Goal: Information Seeking & Learning: Learn about a topic

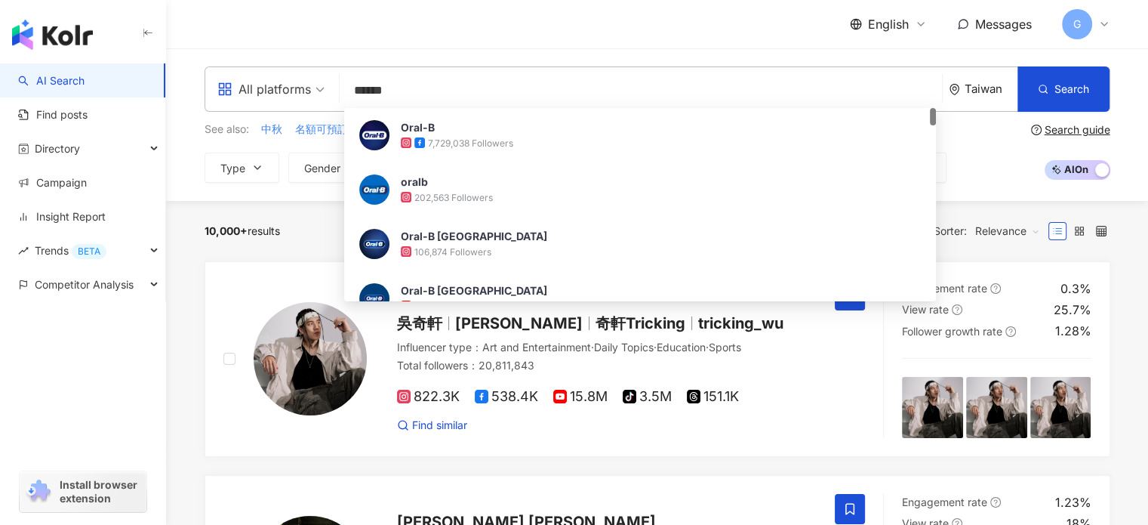
type input "******"
click at [464, 48] on div "English Messages G" at bounding box center [658, 24] width 906 height 48
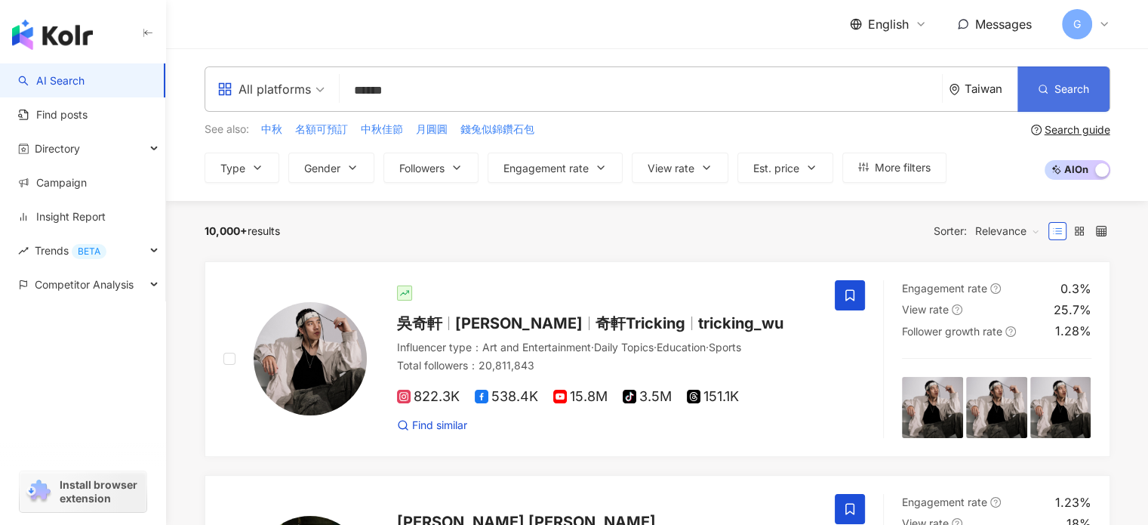
click at [1069, 84] on span "Search" at bounding box center [1072, 89] width 35 height 12
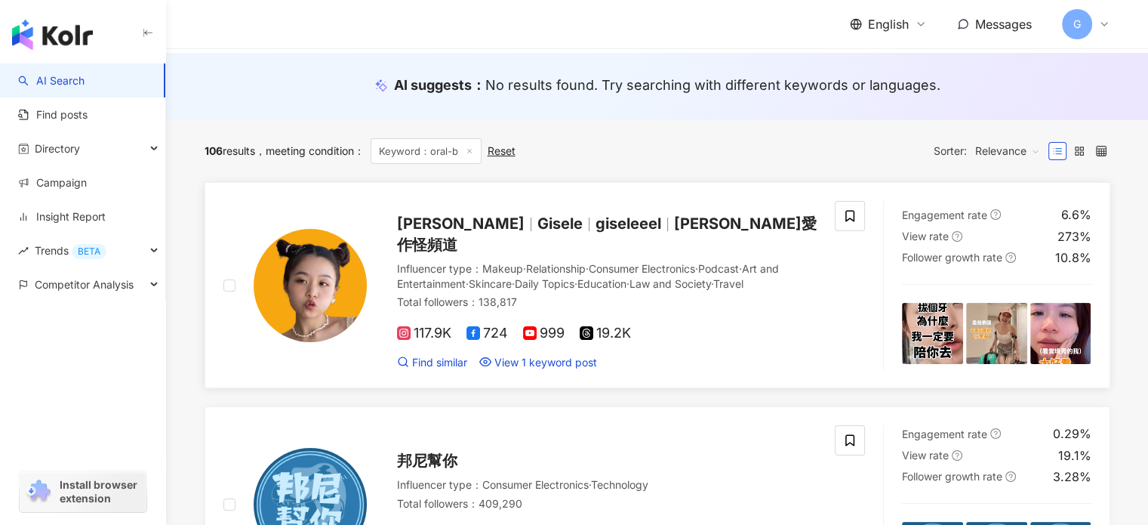
scroll to position [151, 0]
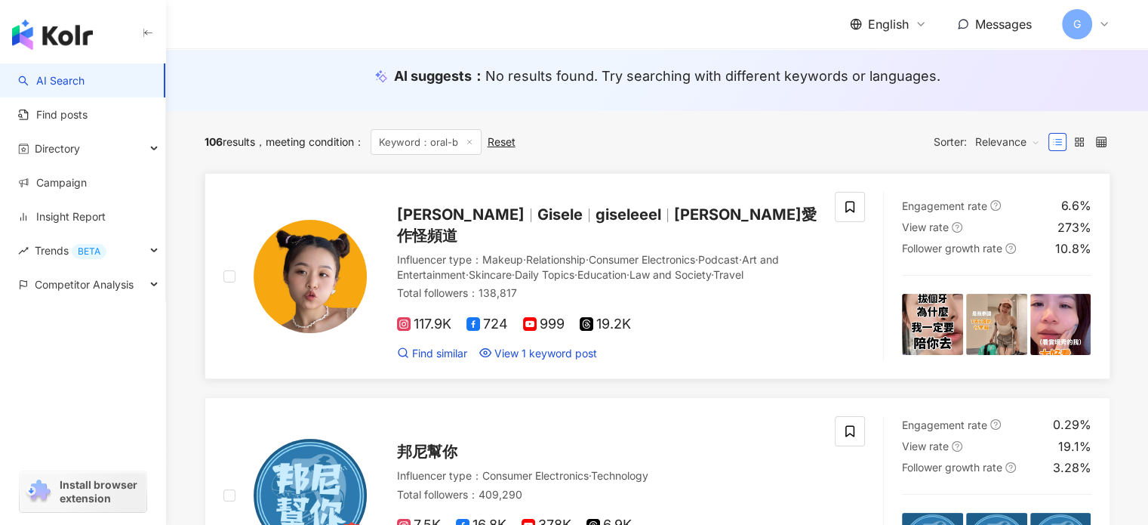
click at [945, 321] on img at bounding box center [932, 324] width 61 height 61
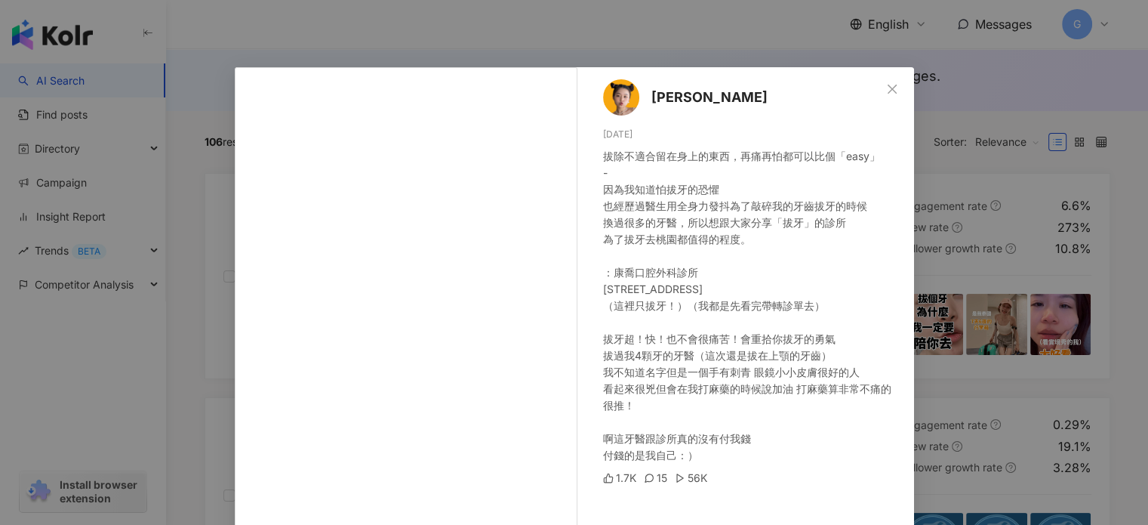
scroll to position [3, 0]
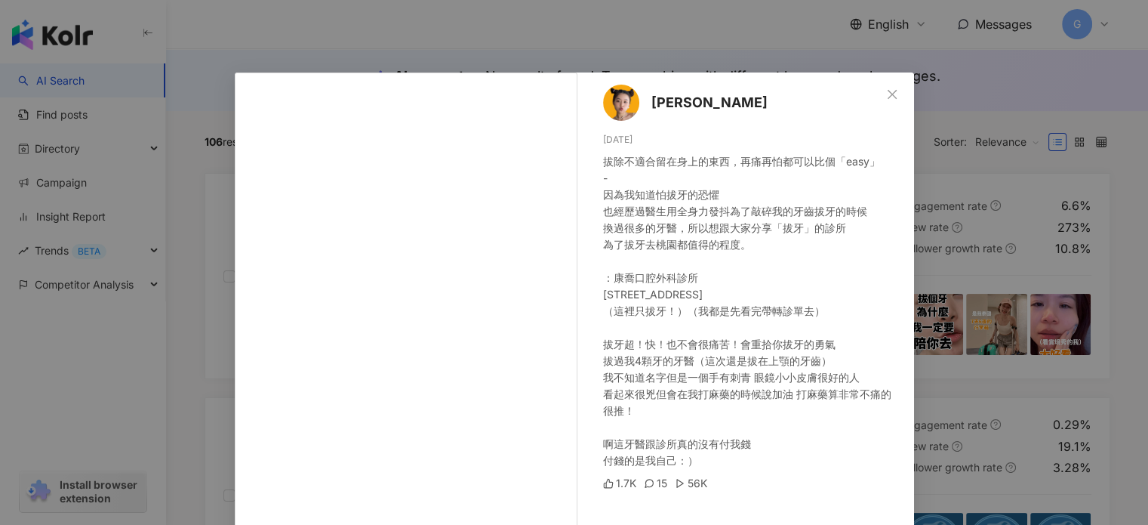
drag, startPoint x: 598, startPoint y: 157, endPoint x: 695, endPoint y: 316, distance: 186.3
click at [742, 446] on div "拔除不適合留在身上的東西，再痛再怕都可以比個「easy」 - 因為我知道怕拔牙的恐懼 也經歷過醫生用全身力發抖為了敲碎我的牙齒拔牙的時候 換過很多的牙醫，所以…" at bounding box center [752, 311] width 299 height 316
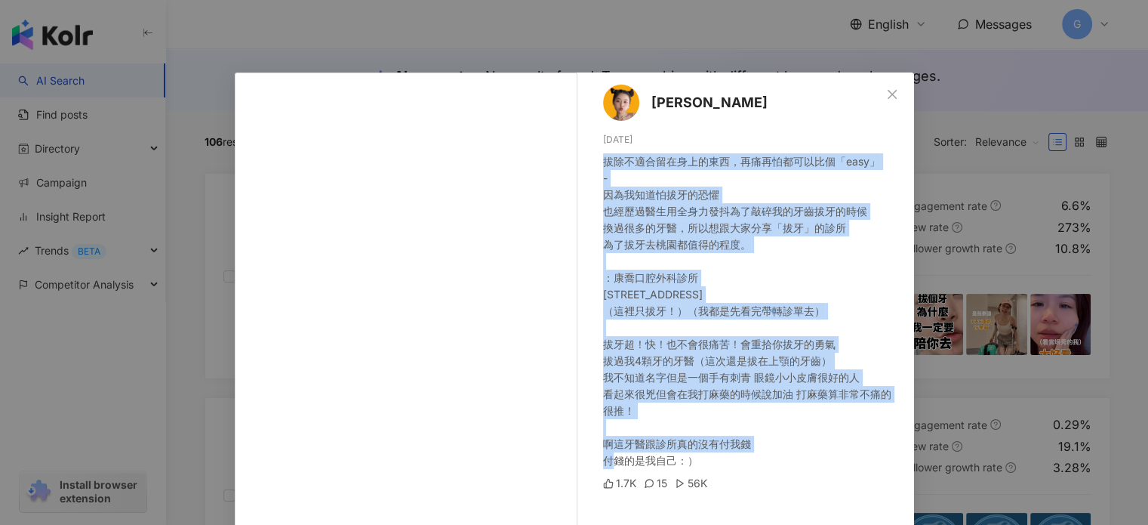
click at [877, 427] on div "拔除不適合留在身上的東西，再痛再怕都可以比個「easy」 - 因為我知道怕拔牙的恐懼 也經歷過醫生用全身力發抖為了敲碎我的牙齒拔牙的時候 換過很多的牙醫，所以…" at bounding box center [752, 311] width 299 height 316
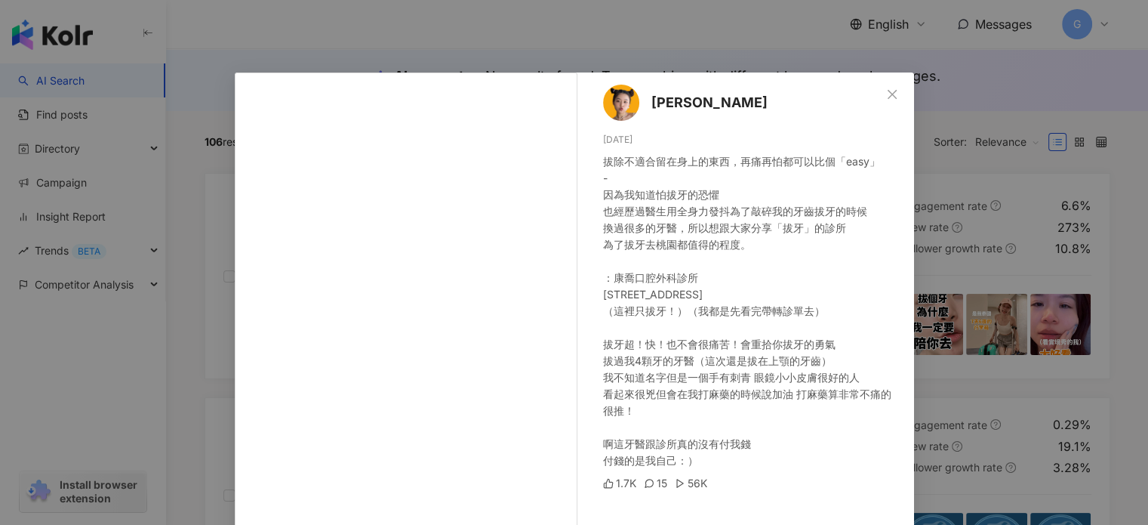
click at [995, 165] on div "Gisele Lai 9/7/25 拔除不適合留在身上的東西，再痛再怕都可以比個「easy」 - 因為我知道怕拔牙的恐懼 也經歷過醫生用全身力發抖為了敲碎我的…" at bounding box center [574, 262] width 1148 height 525
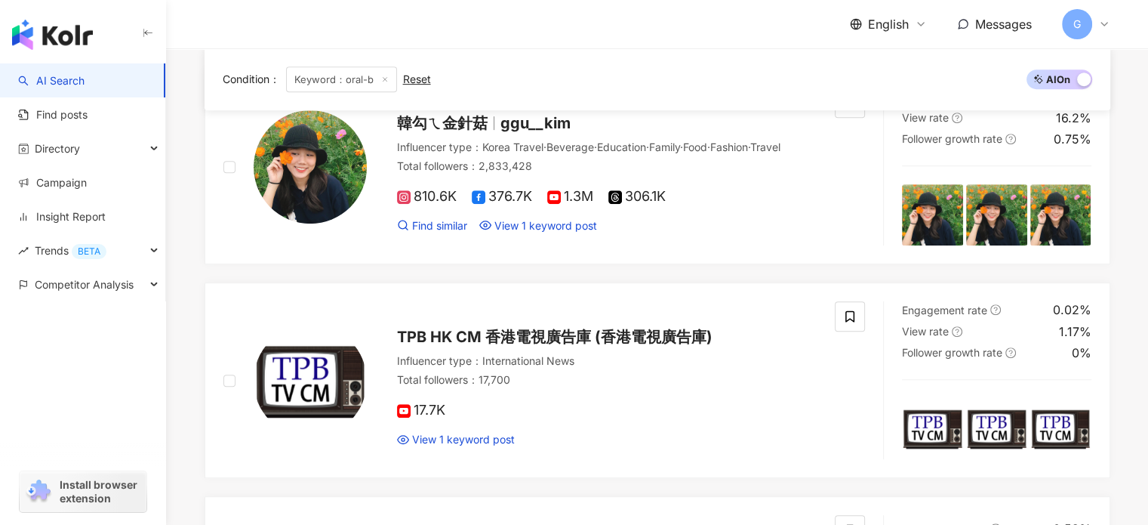
scroll to position [453, 0]
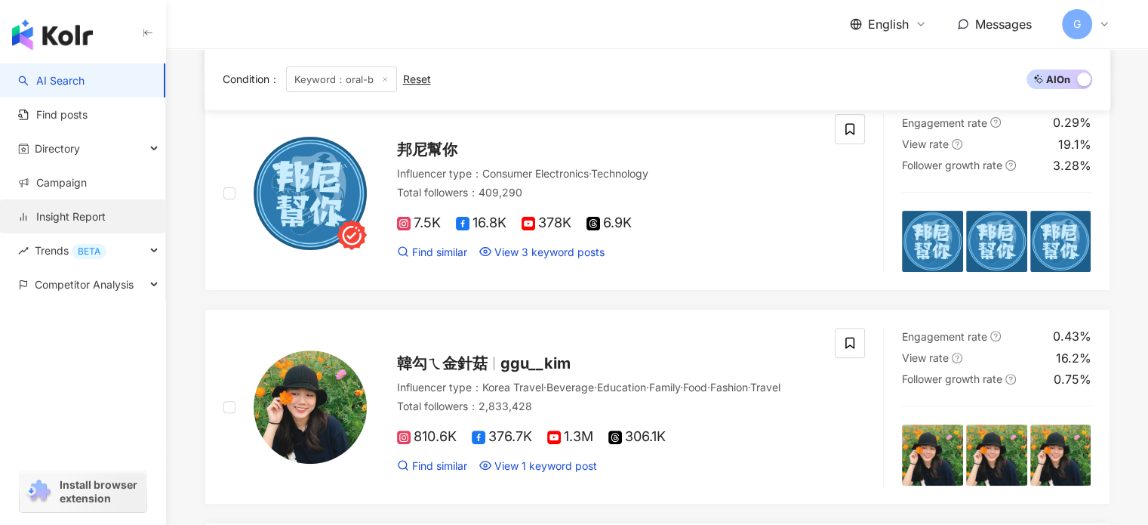
click at [82, 217] on link "Insight Report" at bounding box center [62, 216] width 88 height 15
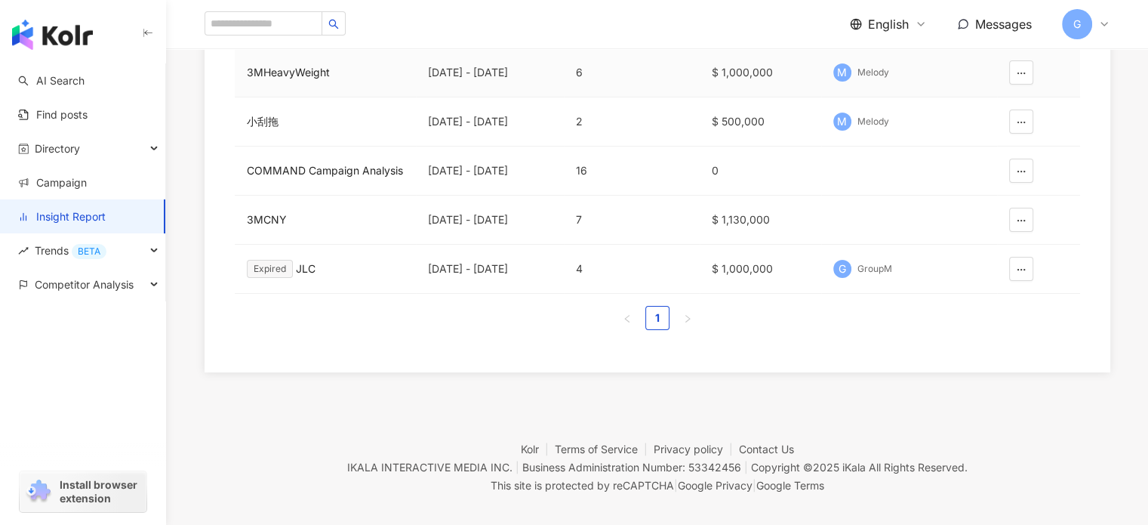
scroll to position [256, 0]
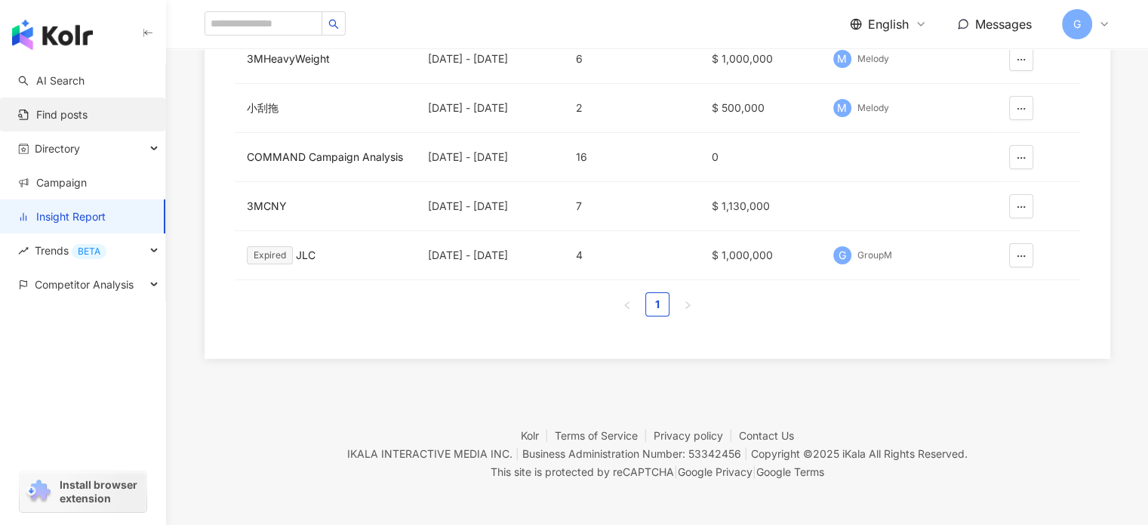
click at [62, 111] on link "Find posts" at bounding box center [52, 114] width 69 height 15
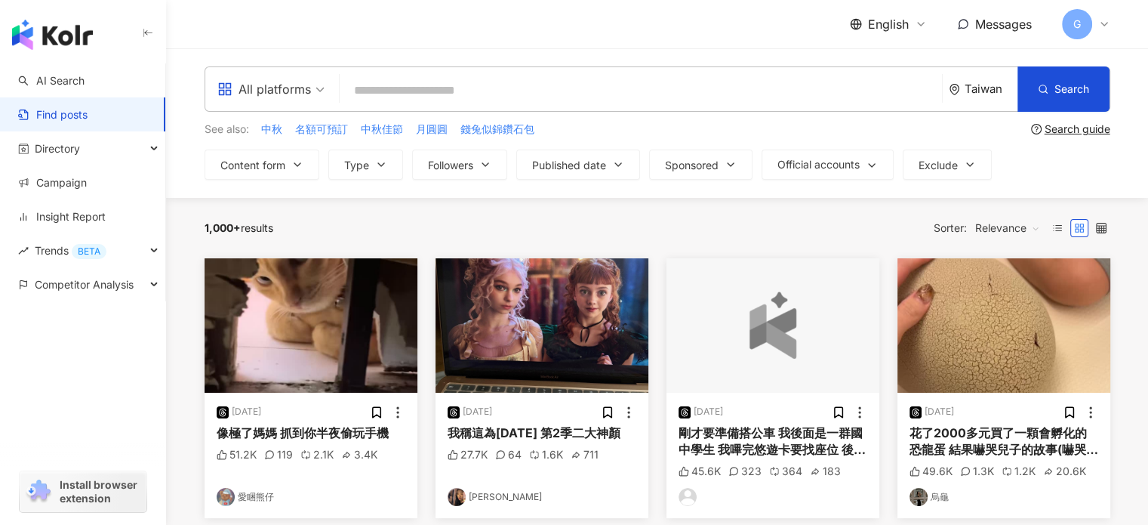
click at [420, 80] on input "search" at bounding box center [641, 90] width 590 height 32
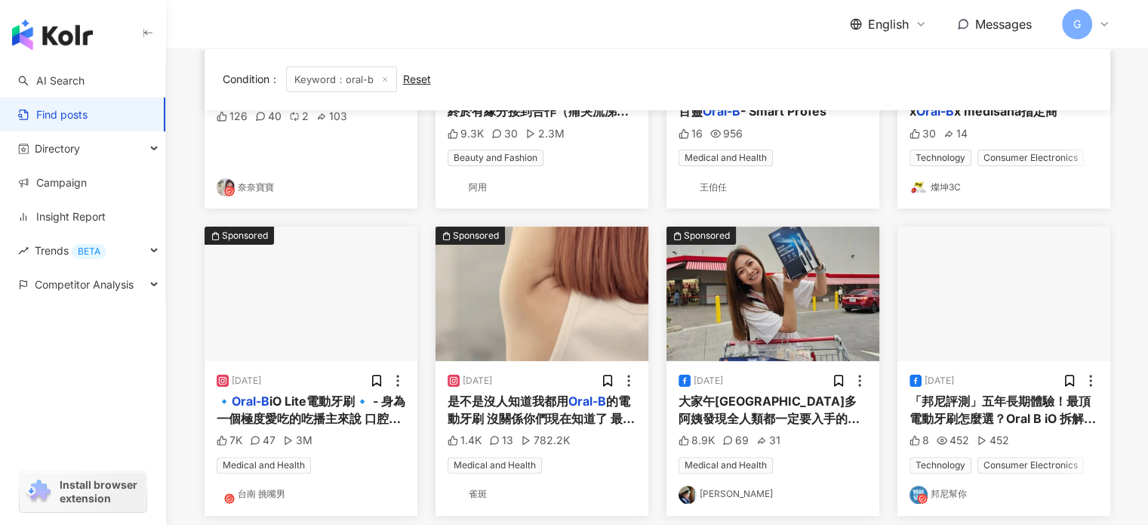
scroll to position [151, 0]
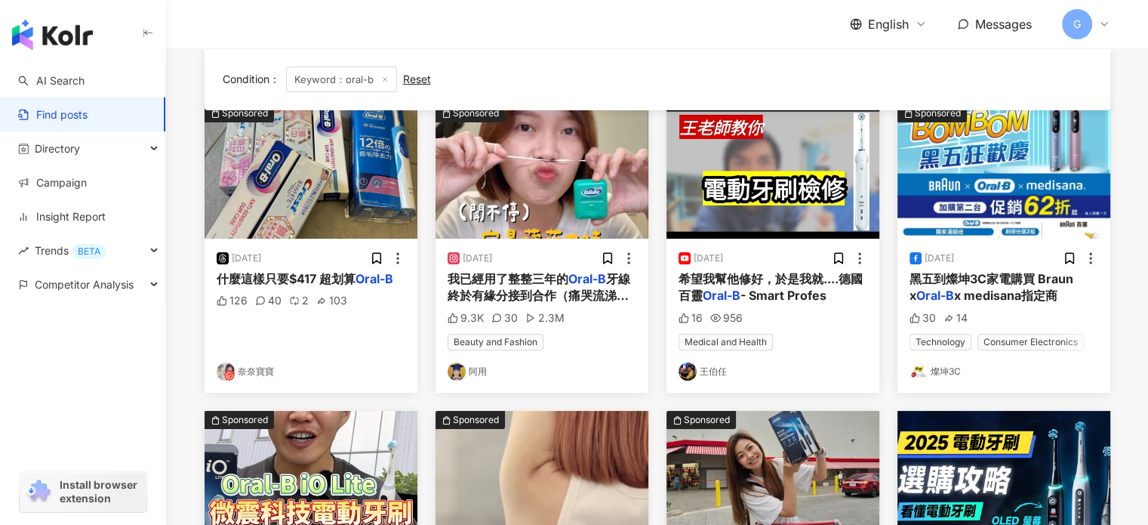
click at [563, 203] on img "button" at bounding box center [542, 171] width 213 height 134
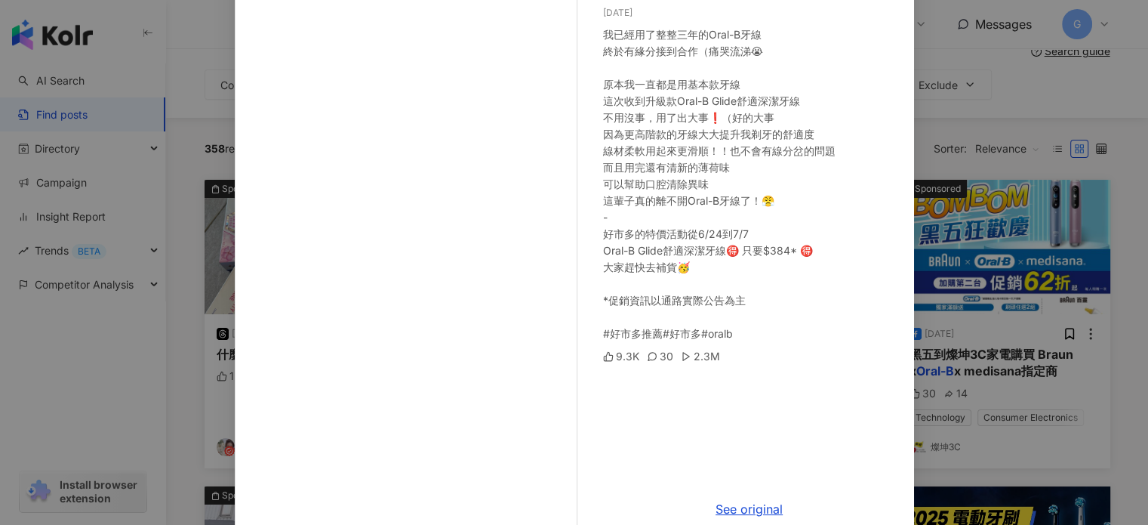
scroll to position [154, 0]
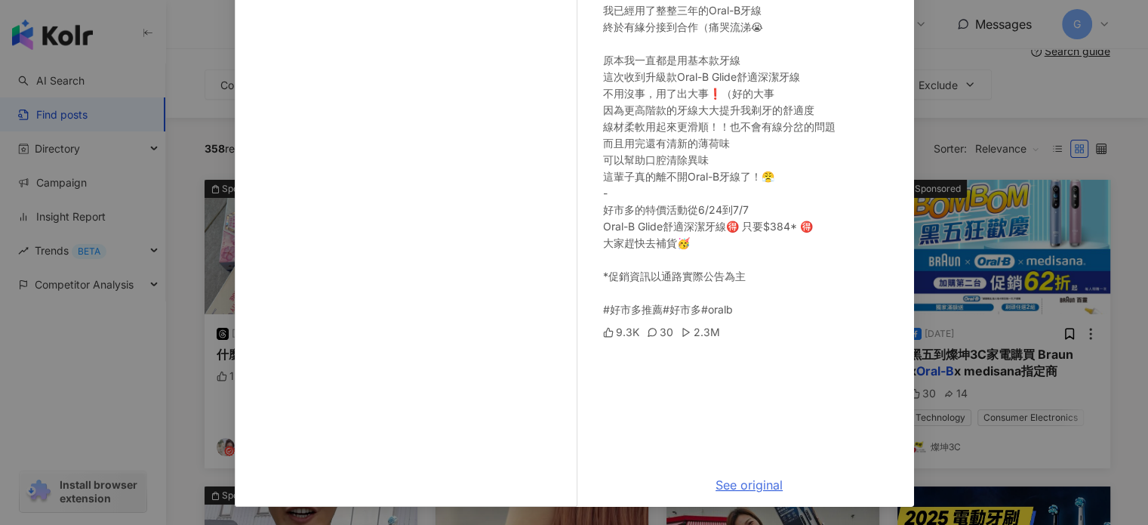
click at [753, 484] on link "See original" at bounding box center [749, 484] width 67 height 15
click at [181, 436] on div "阿用 6/21/24 我已經用了整整三年的Oral-B牙線 終於有緣分接到合作（痛哭流涕😭 原本我一直都是用基本款牙線 這次收到升級款Oral-B Glide…" at bounding box center [574, 262] width 1148 height 525
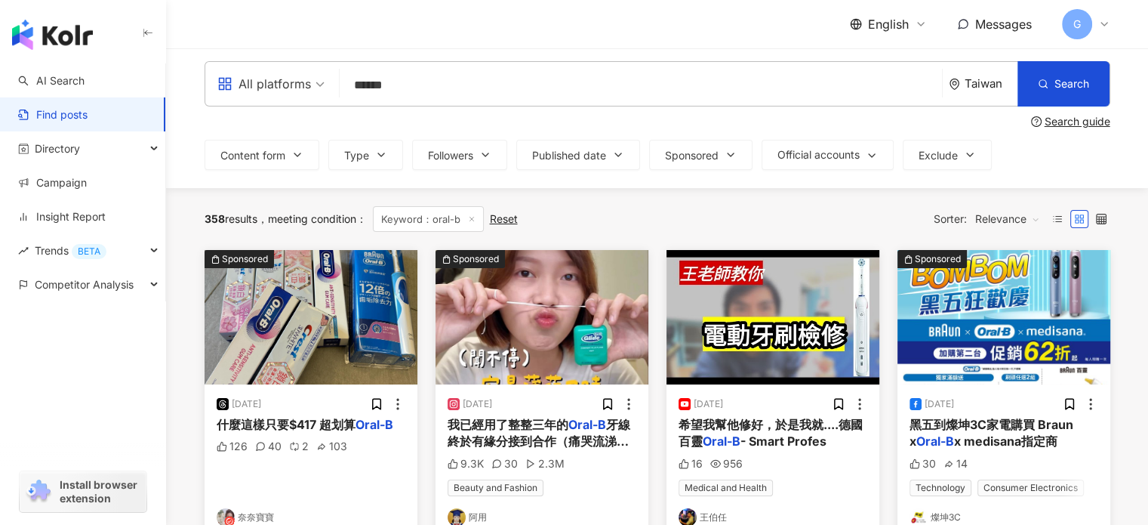
scroll to position [0, 0]
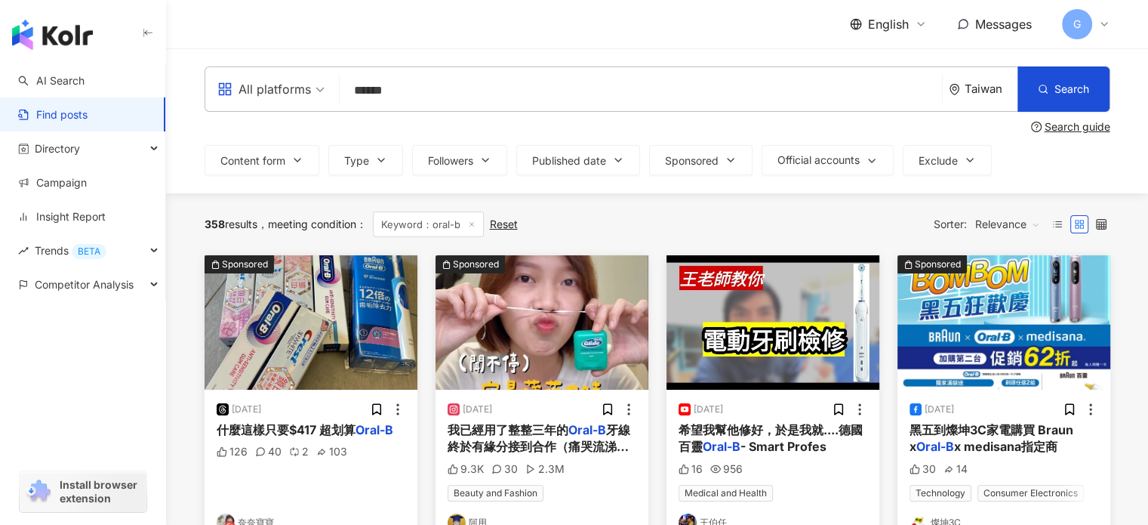
drag, startPoint x: 422, startPoint y: 92, endPoint x: 332, endPoint y: 96, distance: 89.9
click at [332, 96] on div "All platforms oral-b ****** Taiwan Search" at bounding box center [658, 88] width 906 height 45
paste input "search"
type input "**"
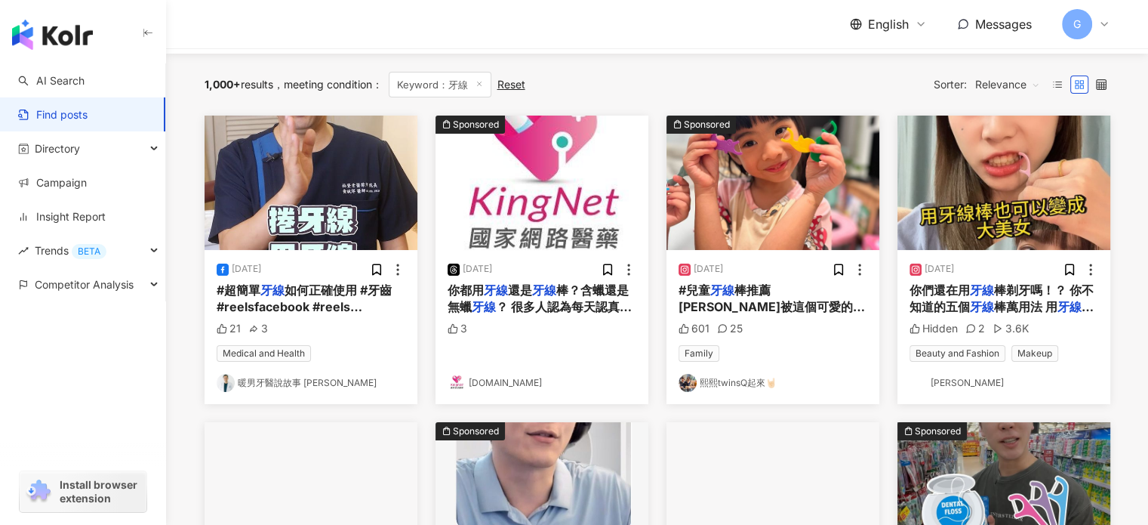
scroll to position [151, 0]
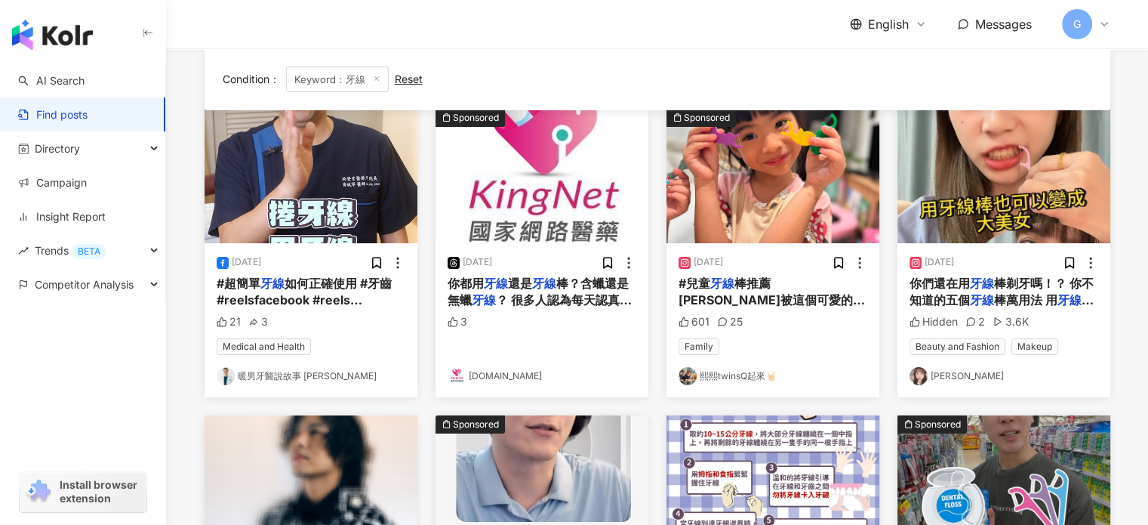
click at [340, 225] on img "button" at bounding box center [311, 176] width 213 height 134
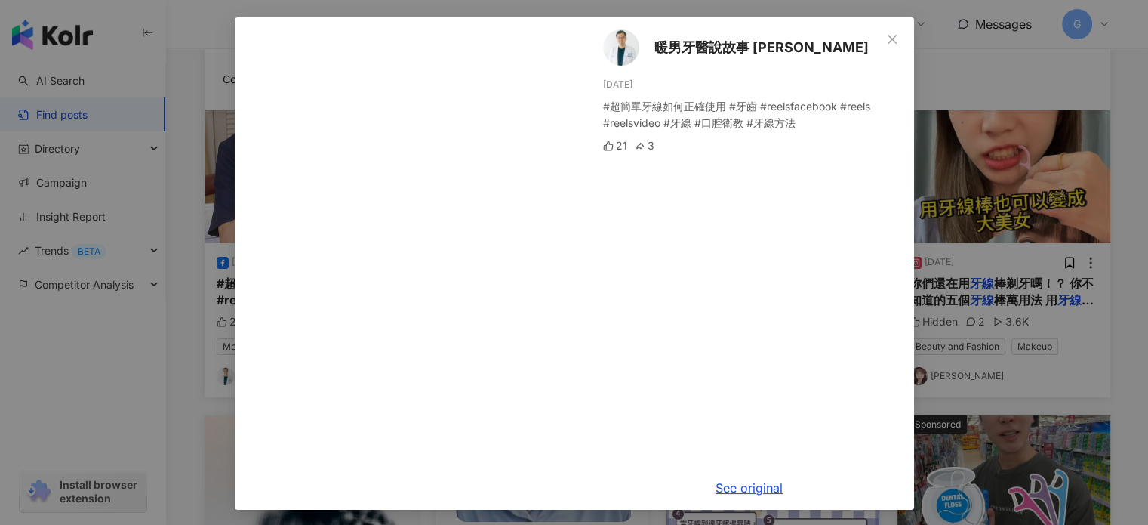
scroll to position [60, 0]
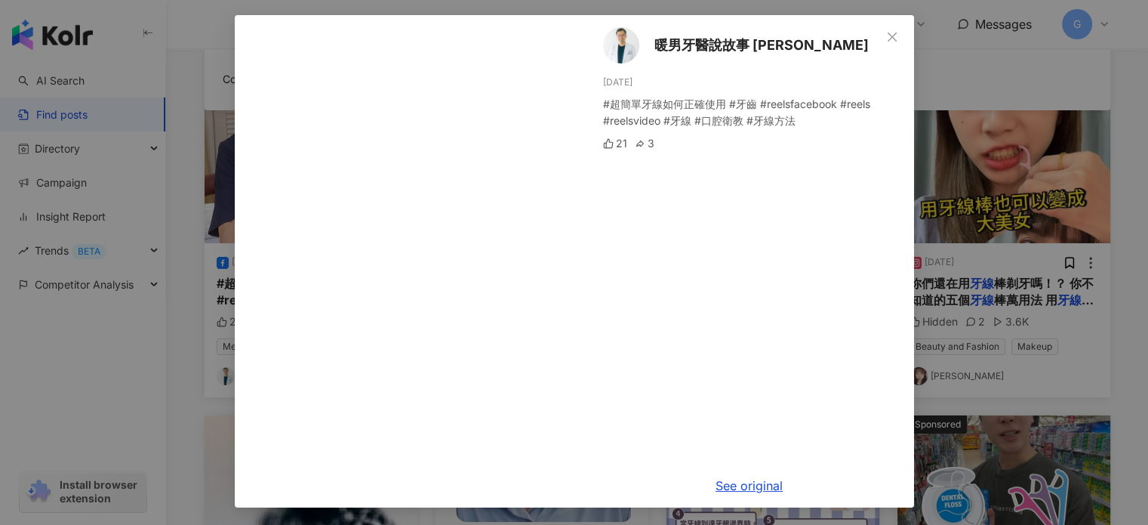
click at [189, 422] on div "暖男牙醫說故事 阿斌哥 6/21/24 #超簡單牙線如何正確使用 #牙齒 #reelsfacebook #reels #reelsvideo #牙線 #口腔衛…" at bounding box center [574, 262] width 1148 height 525
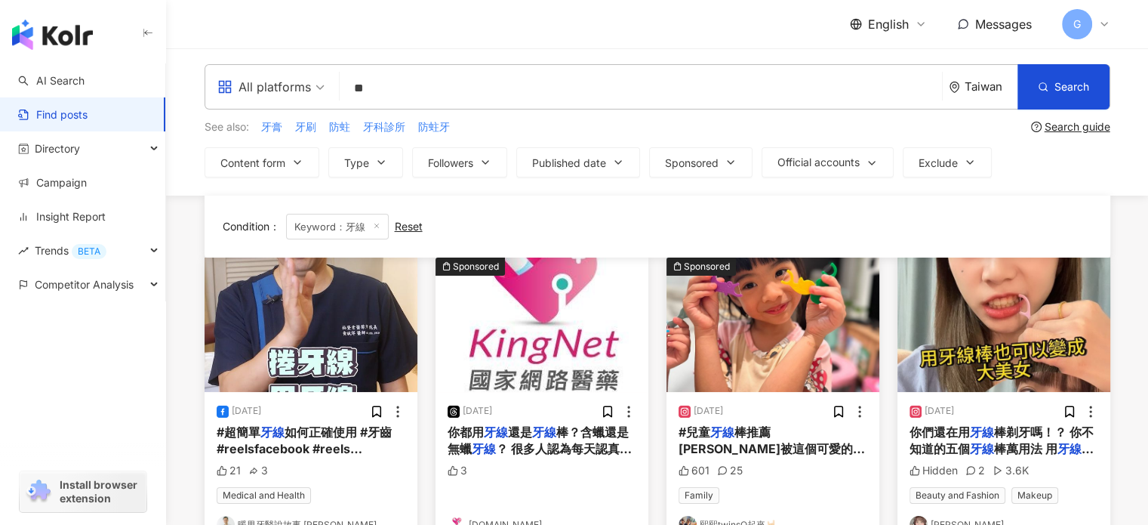
scroll to position [0, 0]
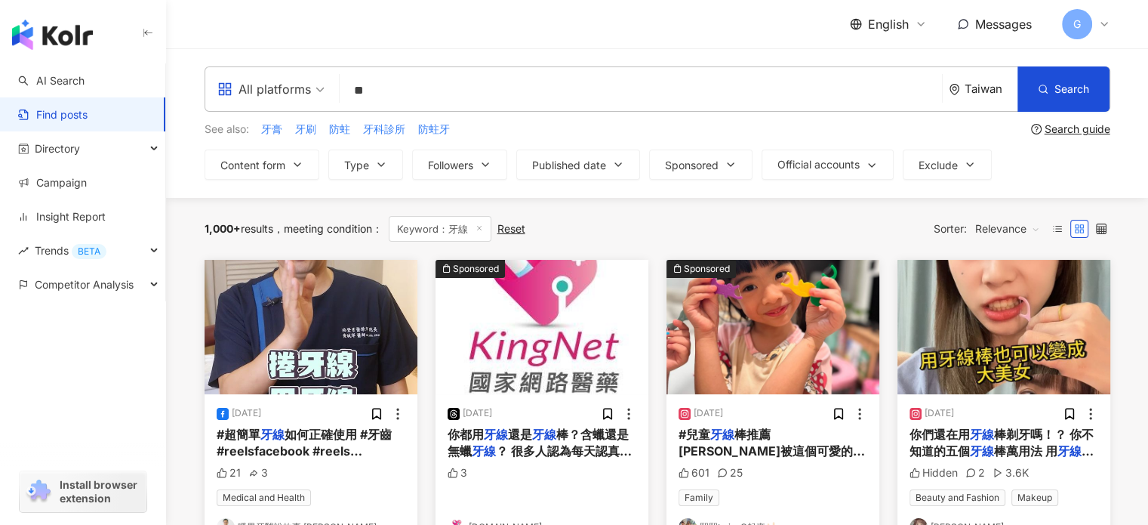
click at [554, 353] on img "button" at bounding box center [542, 327] width 213 height 134
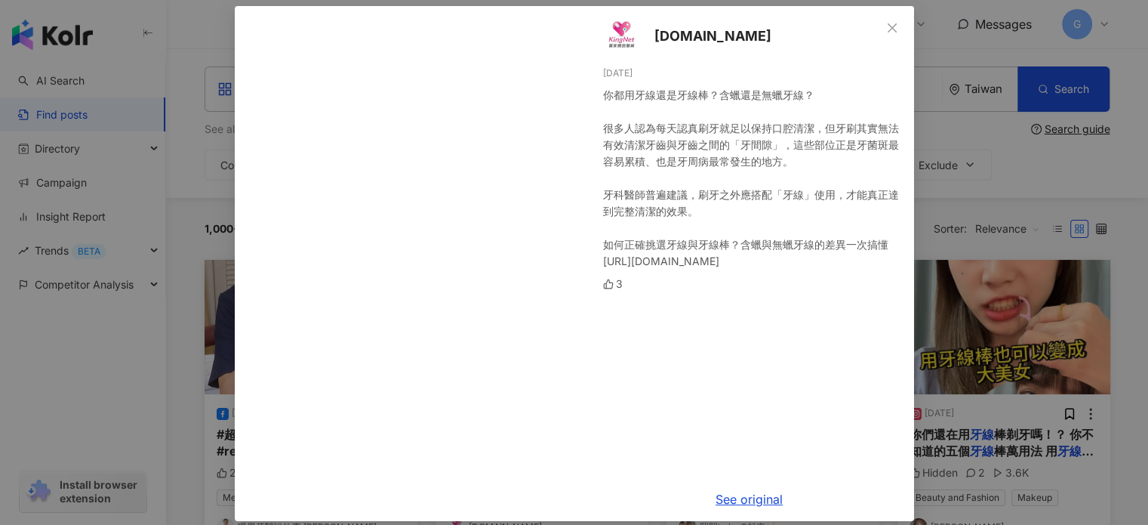
scroll to position [75, 0]
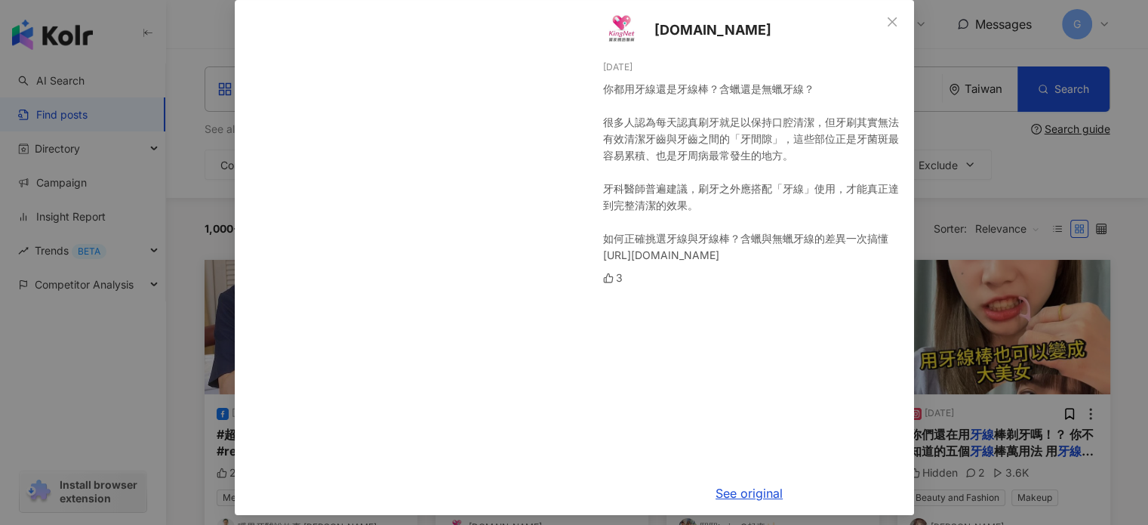
click at [990, 212] on div "kingnet.tw 6/5/25 你都用牙線還是牙線棒？含蠟還是無蠟牙線？ 很多人認為每天認真刷牙就足以保持口腔清潔，但牙刷其實無法有效清潔牙齒與牙齒之間的…" at bounding box center [574, 262] width 1148 height 525
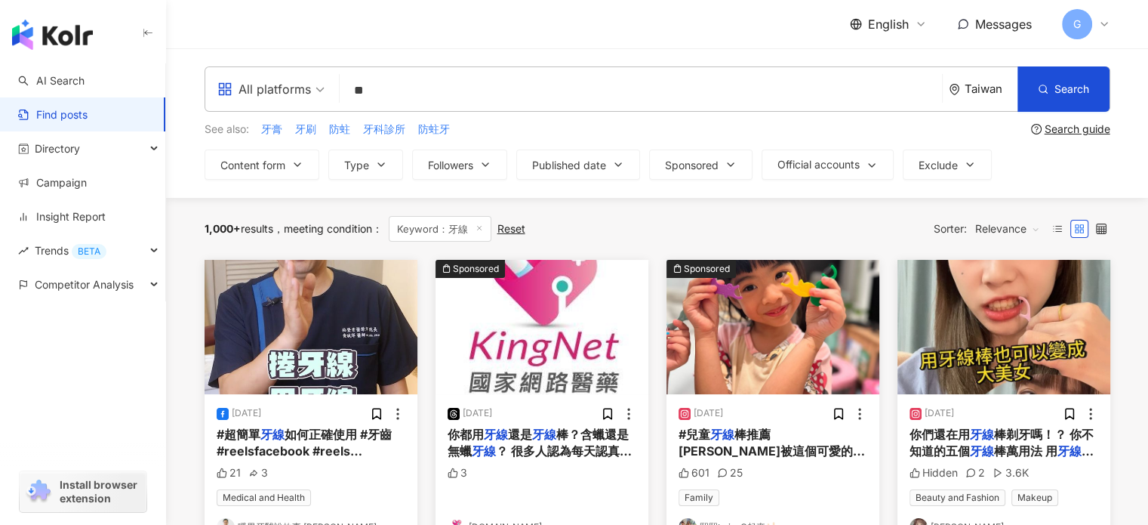
click at [796, 332] on img "button" at bounding box center [773, 327] width 213 height 134
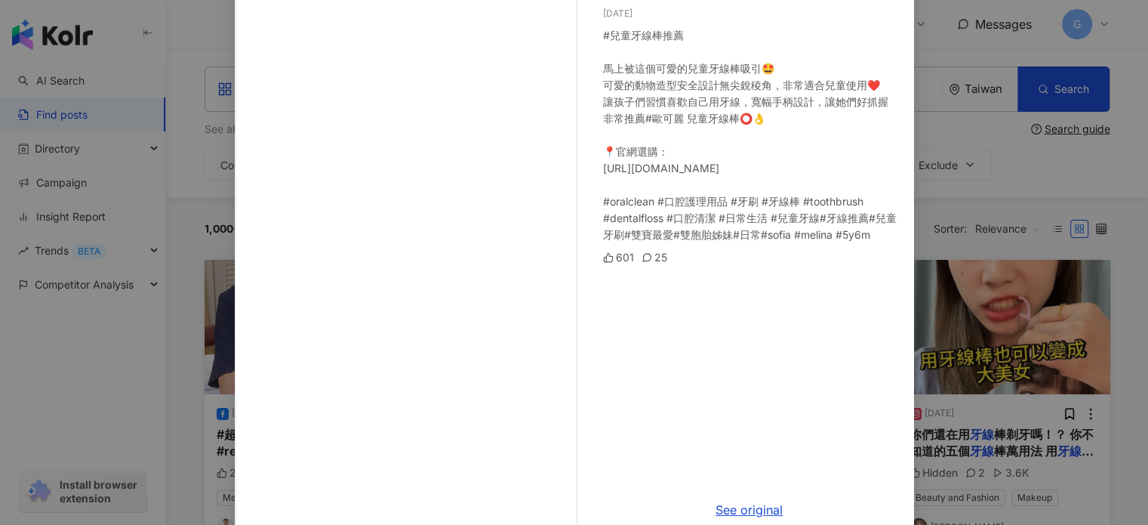
scroll to position [154, 0]
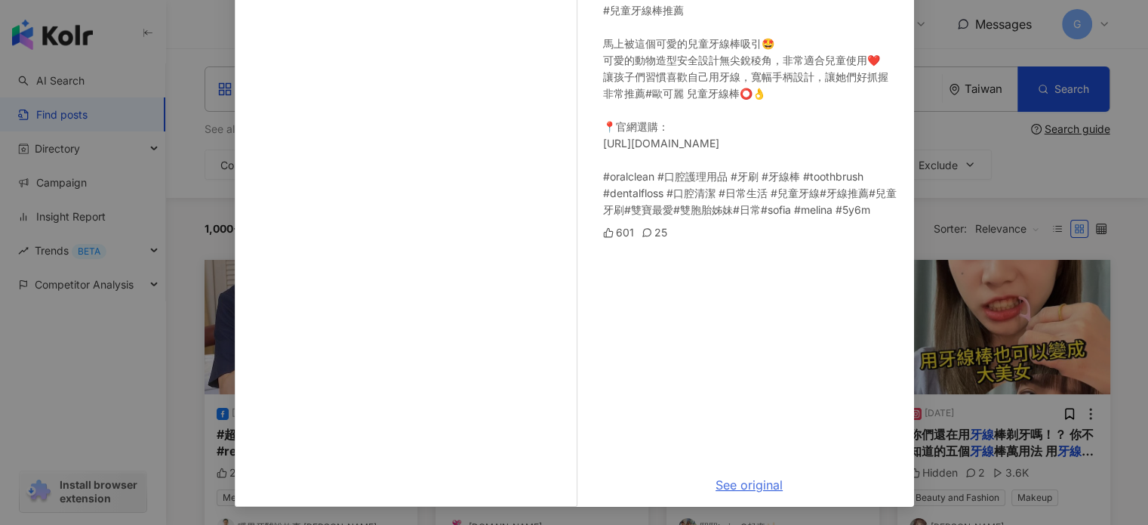
click at [719, 486] on link "See original" at bounding box center [749, 484] width 67 height 15
click at [948, 137] on div "熙熙twinsQ起來🤘🏻 9/13/24 #兒童牙線棒推薦 馬上被這個可愛的兒童牙線棒吸引🤩 可愛的動物造型安全設計無尖銳稜角，非常適合兒童使用❤️ 讓孩子們…" at bounding box center [574, 262] width 1148 height 525
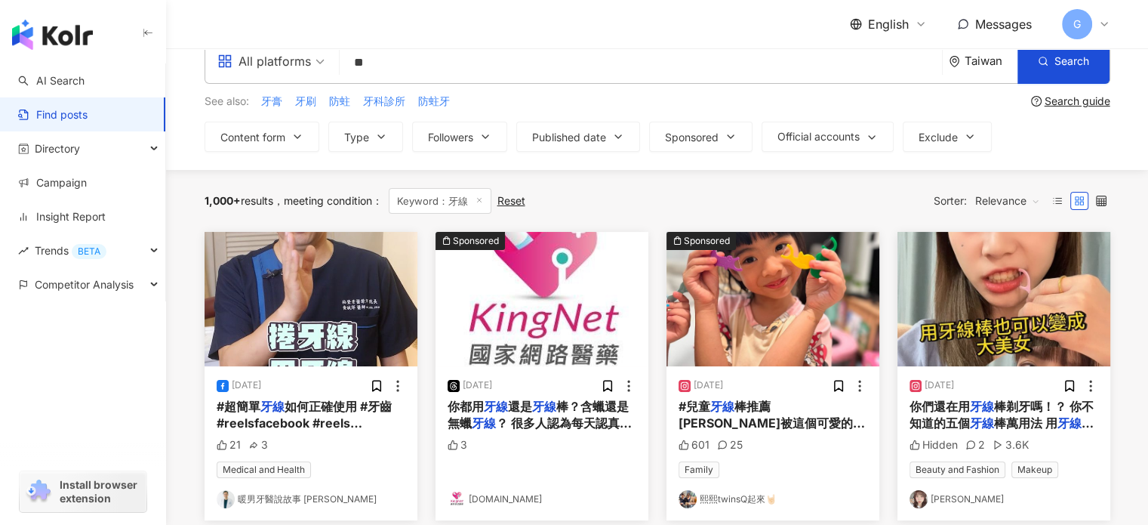
scroll to position [75, 0]
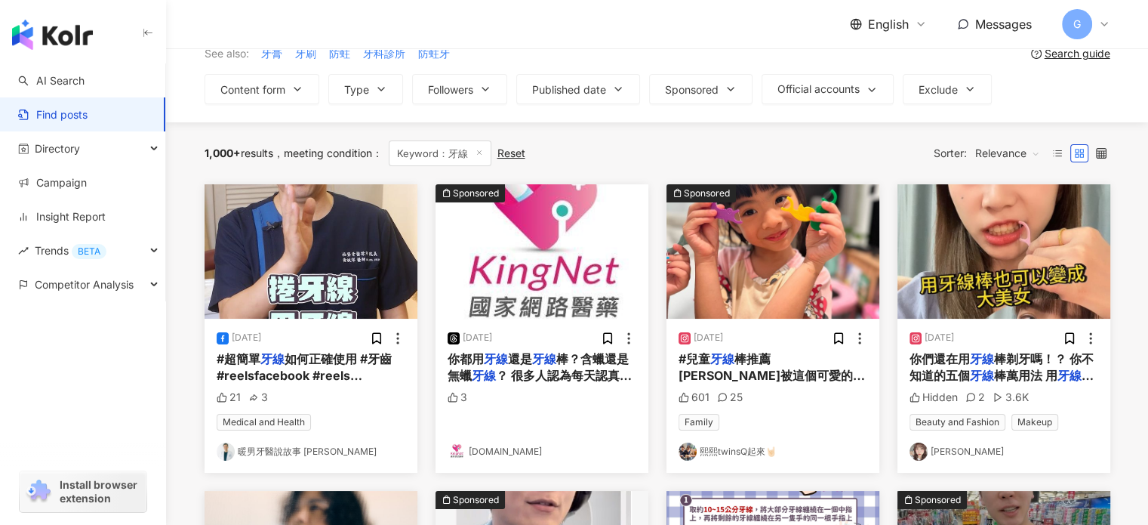
click at [976, 291] on img "button" at bounding box center [1004, 251] width 213 height 134
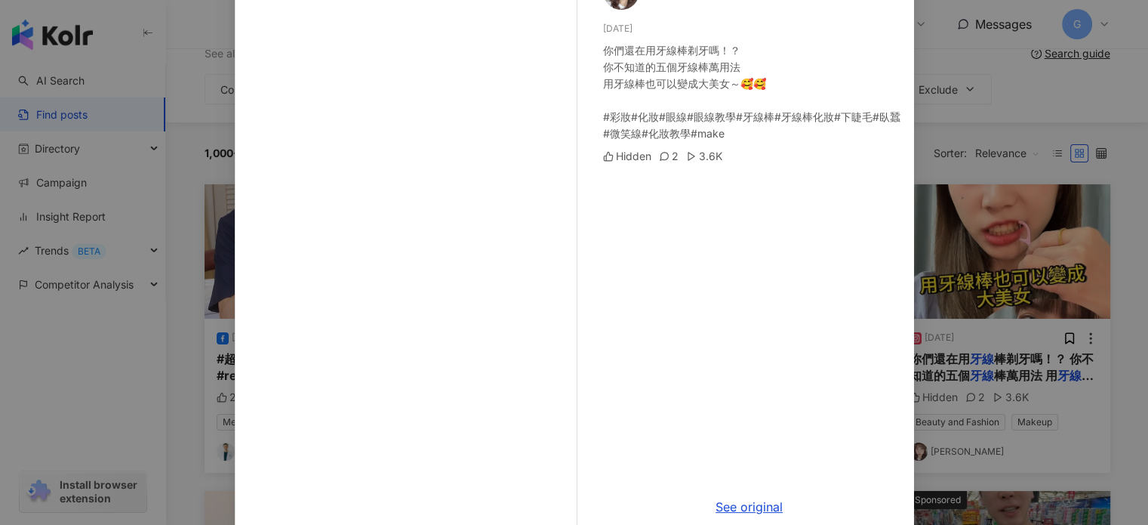
scroll to position [136, 0]
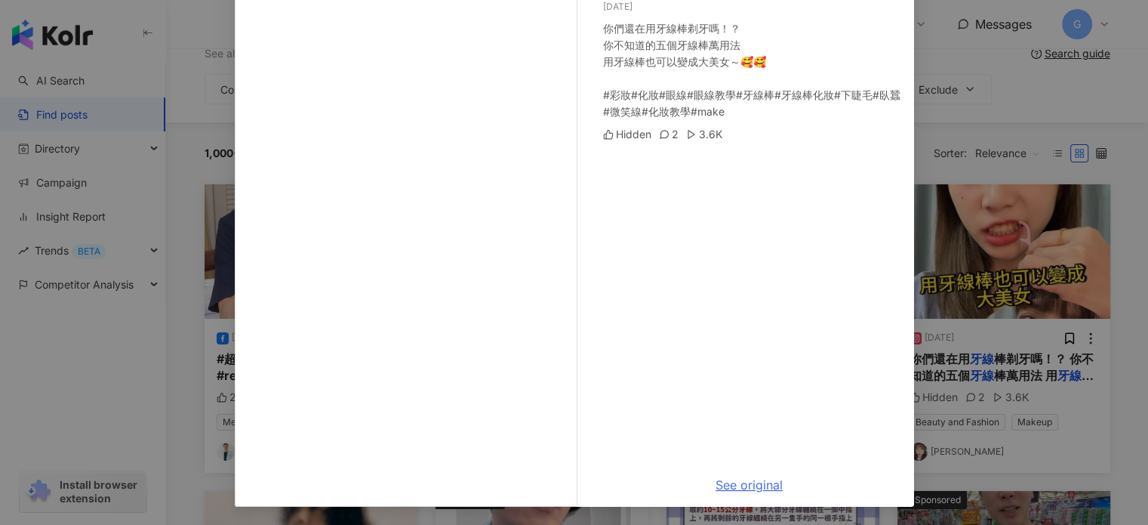
click at [717, 487] on link "See original" at bounding box center [749, 484] width 67 height 15
click at [1120, 176] on div "Yuki 12/20/23 你們還在用牙線棒剃牙嗎！？ 你不知道的五個牙線棒萬用法 用牙線棒也可以變成大美女～🥰🥰 #彩妝#化妝#眼線#眼線教學#牙線棒#牙線…" at bounding box center [574, 262] width 1148 height 525
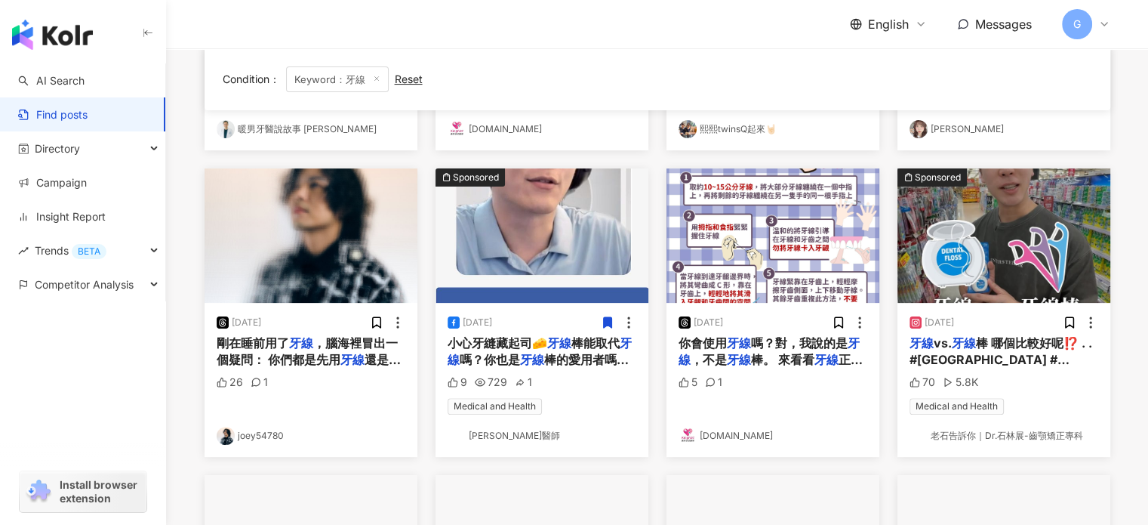
scroll to position [377, 0]
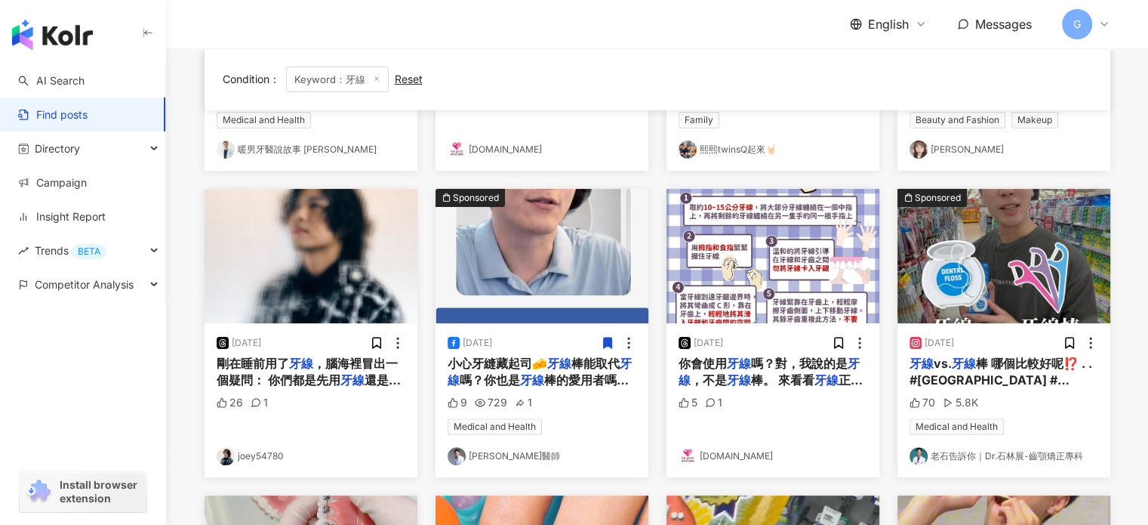
click at [329, 300] on img "button" at bounding box center [311, 256] width 213 height 134
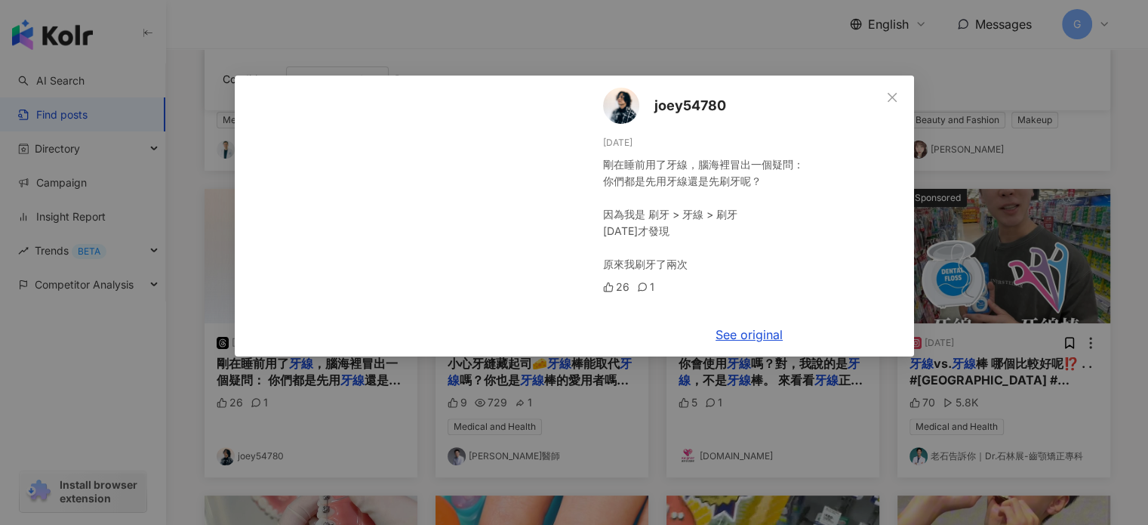
click at [184, 353] on div "joey54780 5/30/25 剛在睡前用了牙線，腦海裡冒出一個疑問： 你們都是先用牙線還是先刷牙呢？ 因為我是 刷牙 > 牙線 > 刷牙 今天才發現 原…" at bounding box center [574, 262] width 1148 height 525
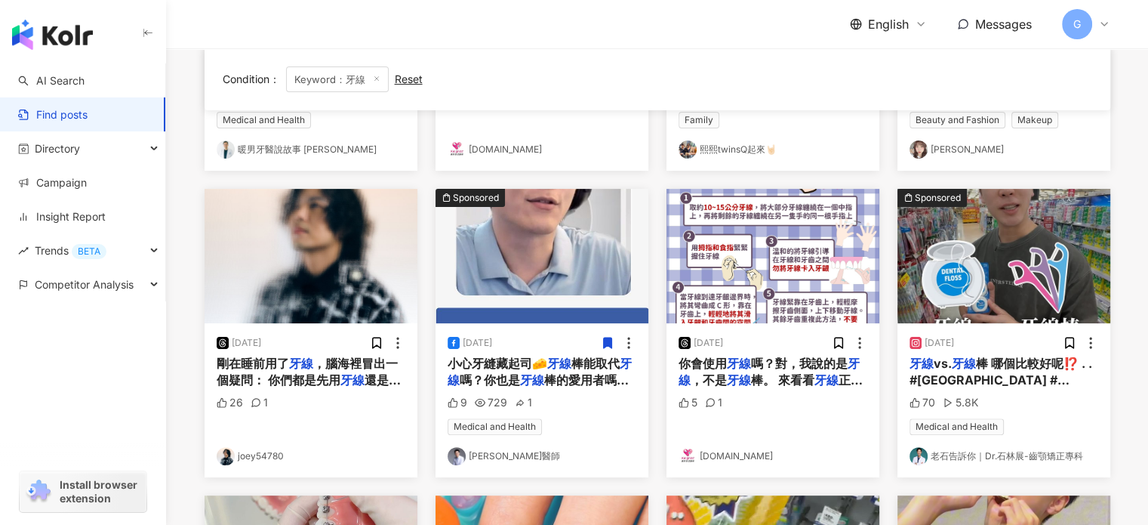
click at [556, 268] on img "button" at bounding box center [542, 256] width 213 height 134
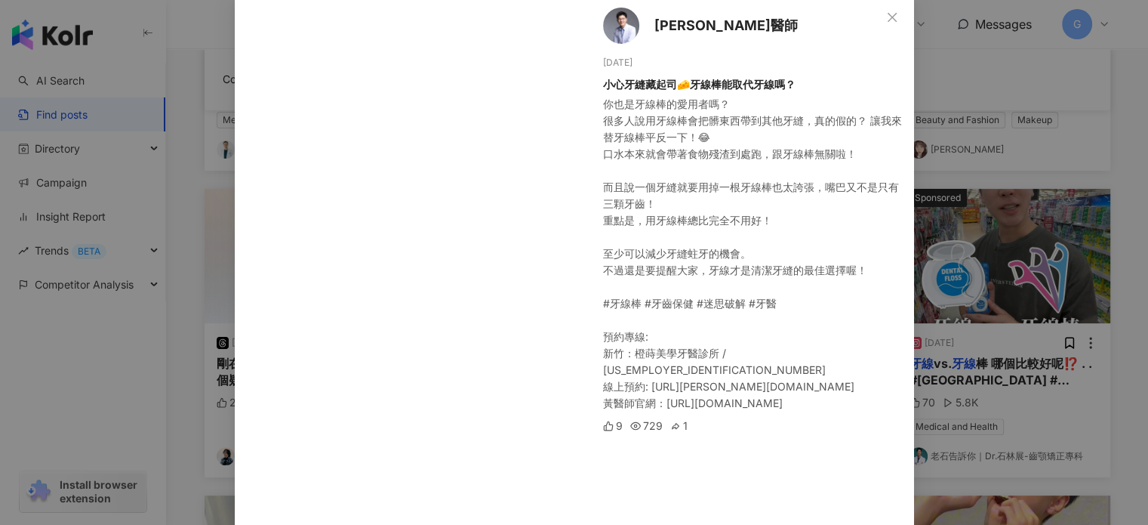
scroll to position [75, 0]
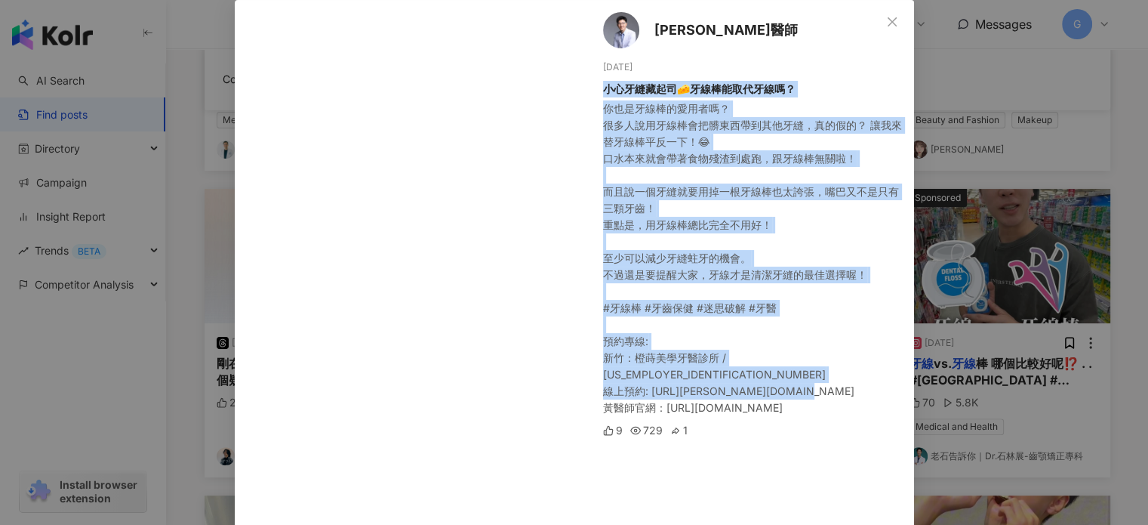
drag, startPoint x: 781, startPoint y: 393, endPoint x: 598, endPoint y: 83, distance: 359.4
click at [598, 83] on div "黃文龍醫師 11/12/24 小心牙縫藏起司🧀牙線棒能取代牙線嗎？ 你也是牙線棒的愛用者嗎？ 很多人說用牙線棒會把髒東西帶到其他牙縫，真的假的？ 讓我來替牙線…" at bounding box center [749, 356] width 329 height 713
click at [886, 18] on icon "close" at bounding box center [892, 22] width 12 height 12
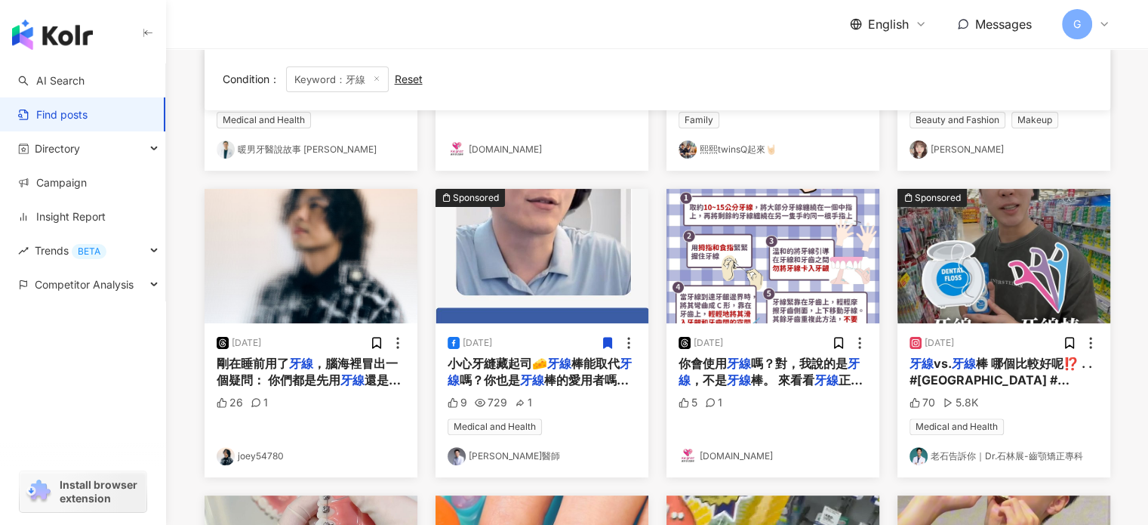
click at [530, 261] on img "button" at bounding box center [542, 256] width 213 height 134
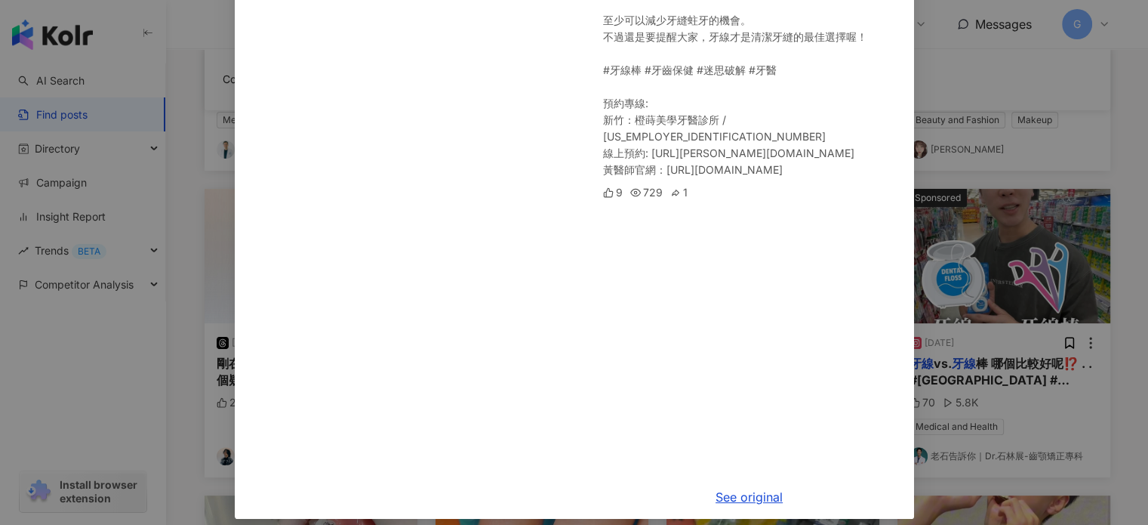
scroll to position [325, 0]
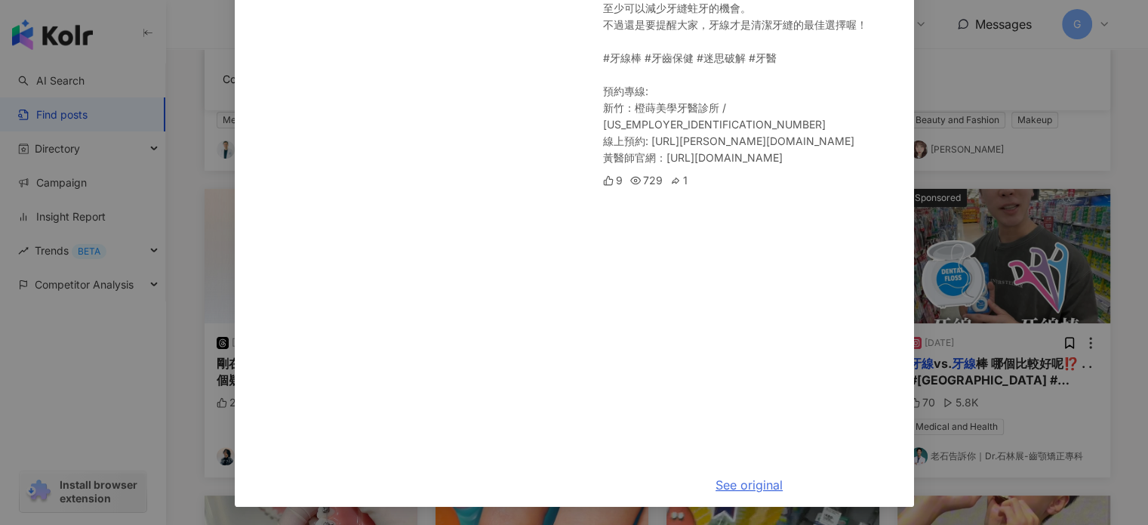
click at [728, 482] on link "See original" at bounding box center [749, 484] width 67 height 15
click at [1102, 140] on div "黃文龍醫師 11/12/24 小心牙縫藏起司🧀牙線棒能取代牙線嗎？ 你也是牙線棒的愛用者嗎？ 很多人說用牙線棒會把髒東西帶到其他牙縫，真的假的？ 讓我來替牙線…" at bounding box center [574, 262] width 1148 height 525
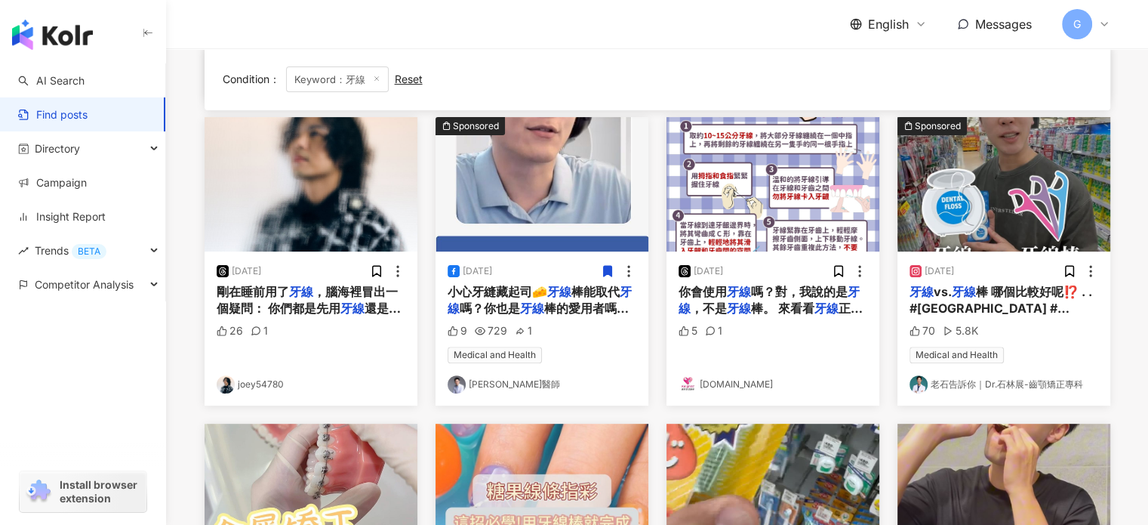
scroll to position [453, 0]
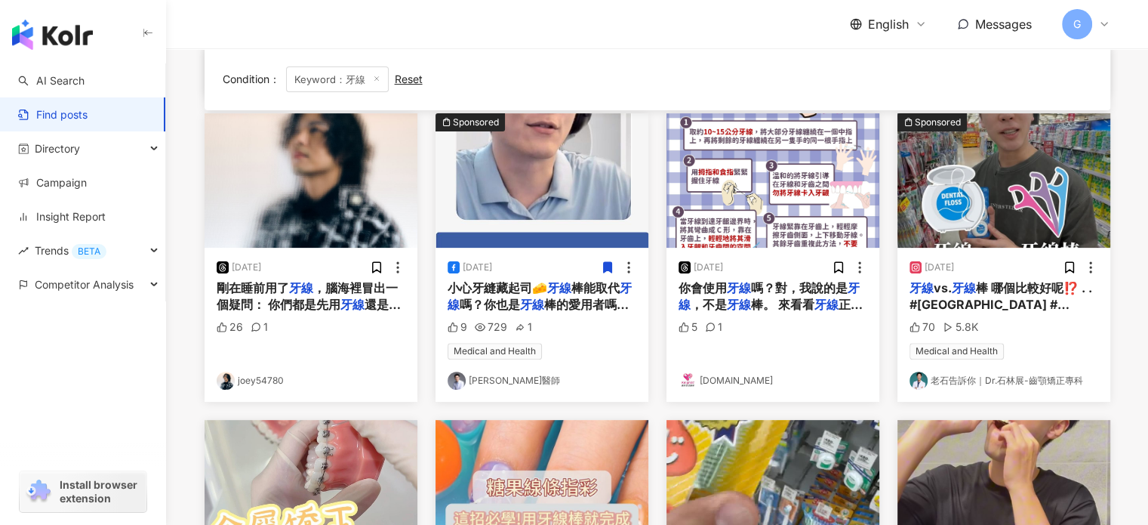
click at [767, 228] on img "button" at bounding box center [773, 180] width 213 height 134
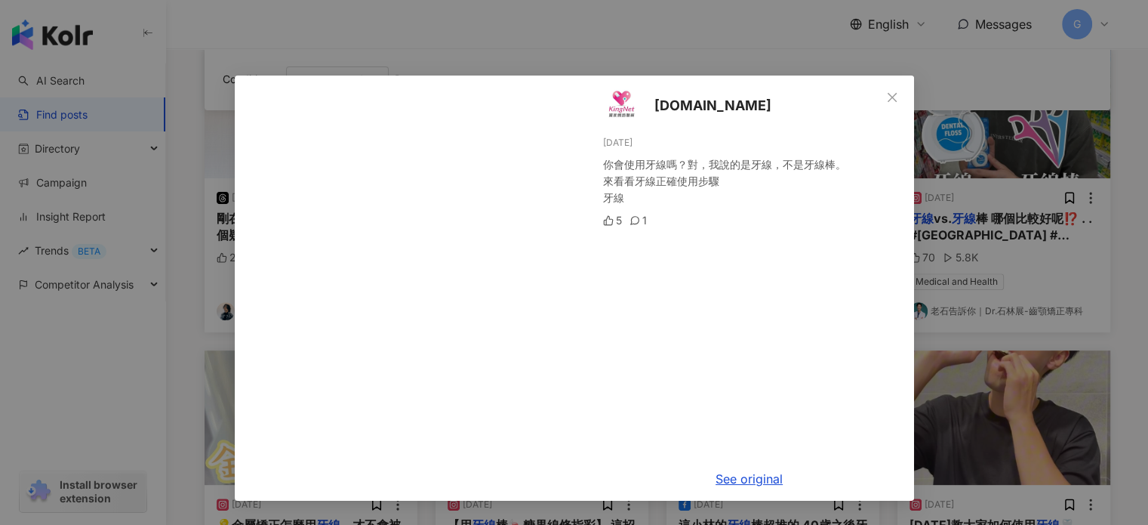
scroll to position [528, 0]
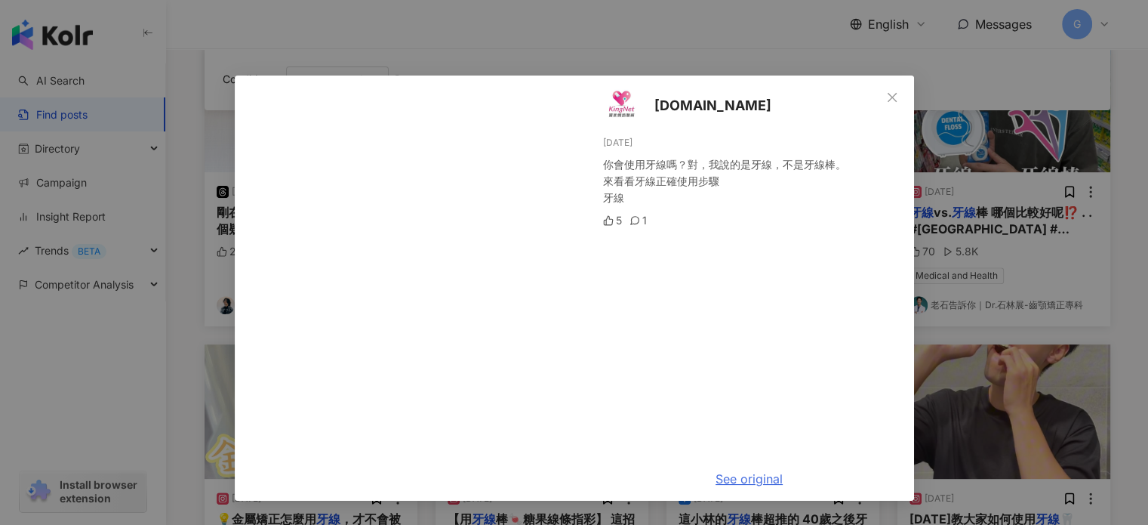
click at [741, 480] on link "See original" at bounding box center [749, 478] width 67 height 15
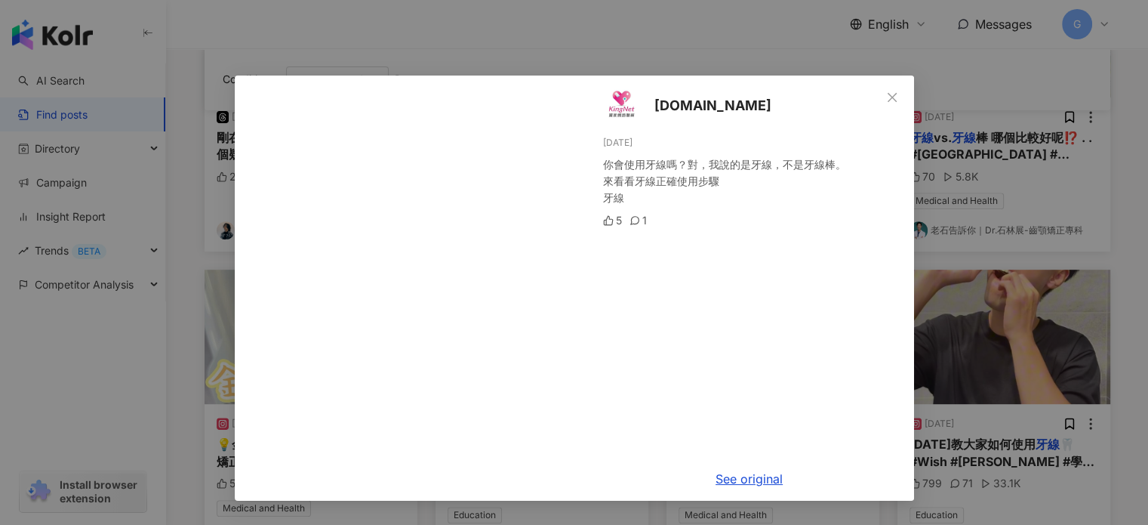
scroll to position [604, 0]
click at [180, 307] on div "kingnet.tw 6/6/25 你會使用牙線嗎？對，我說的是牙線，不是牙線棒。 來看看牙線正確使用步驟 牙線 5 1 See original" at bounding box center [574, 262] width 1148 height 525
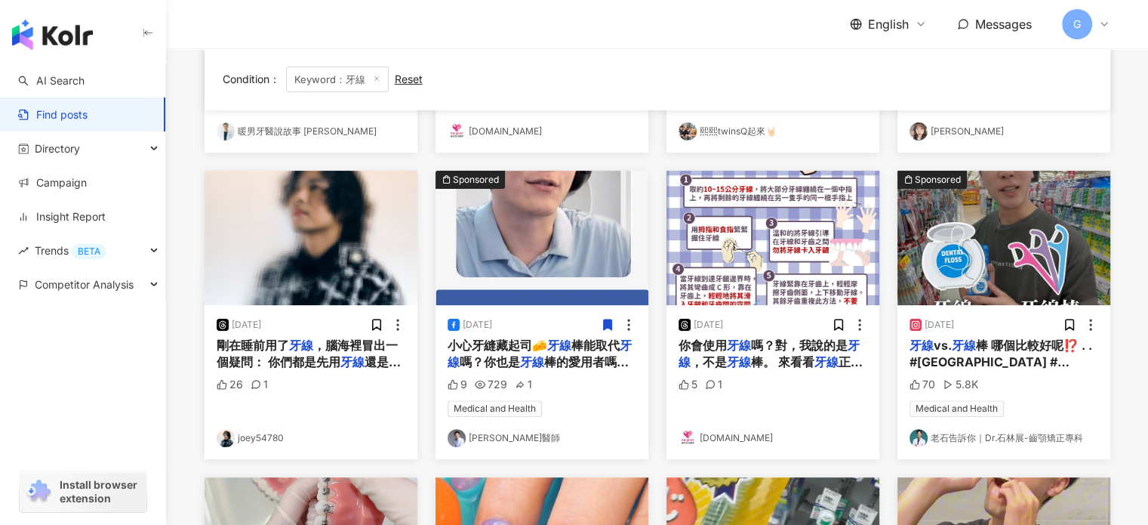
scroll to position [453, 0]
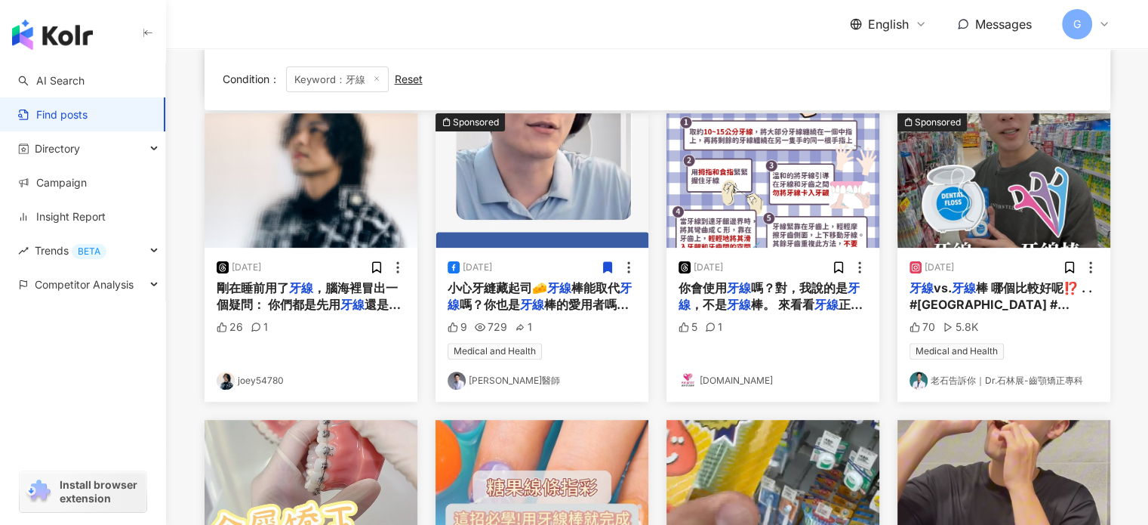
click at [987, 205] on img "button" at bounding box center [1004, 180] width 213 height 134
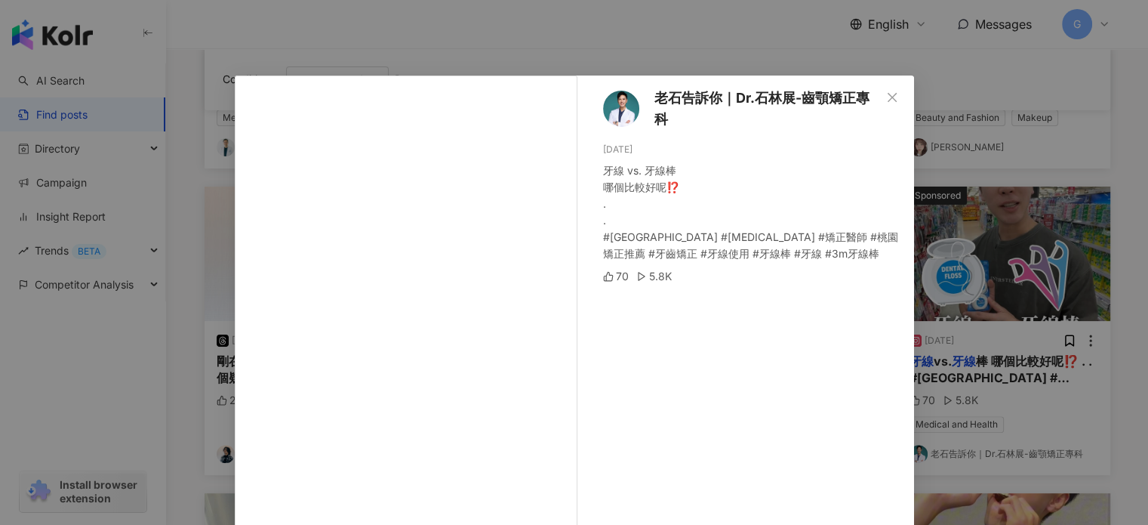
scroll to position [377, 0]
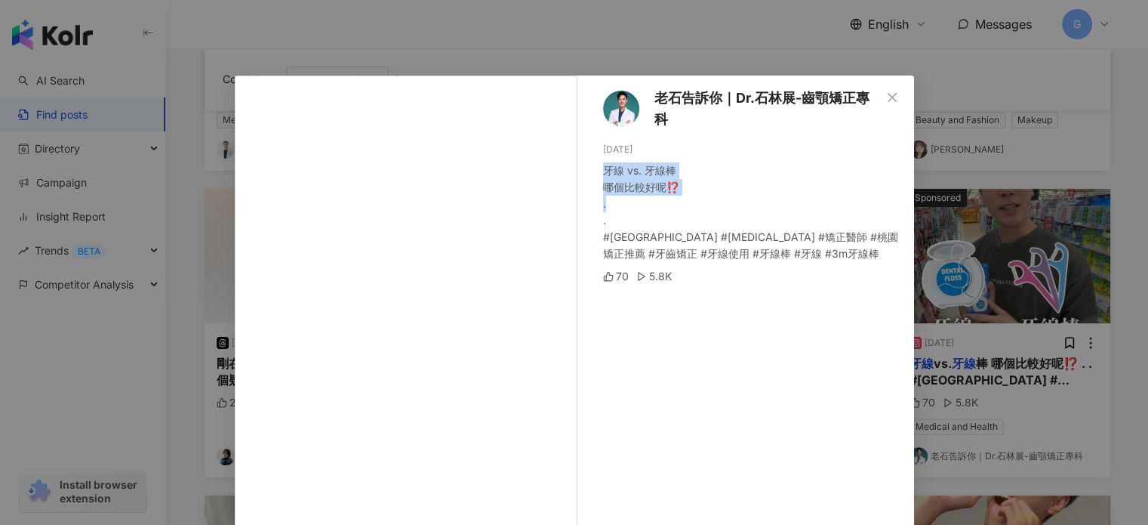
drag, startPoint x: 599, startPoint y: 169, endPoint x: 687, endPoint y: 196, distance: 92.2
click at [691, 198] on div "牙線 vs. 牙線棒 哪個比較好呢⁉️ . . #石林展醫師 #中壢牙醫 #invisalign #矯正醫師 #桃園矯正推薦 #牙齒矯正 #牙線使用 #牙線棒…" at bounding box center [752, 212] width 299 height 100
click at [841, 256] on div "牙線 vs. 牙線棒 哪個比較好呢⁉️ . . #石林展醫師 #中壢牙醫 #invisalign #矯正醫師 #桃園矯正推薦 #牙齒矯正 #牙線使用 #牙線棒…" at bounding box center [752, 212] width 299 height 100
click at [886, 94] on icon "close" at bounding box center [892, 97] width 12 height 12
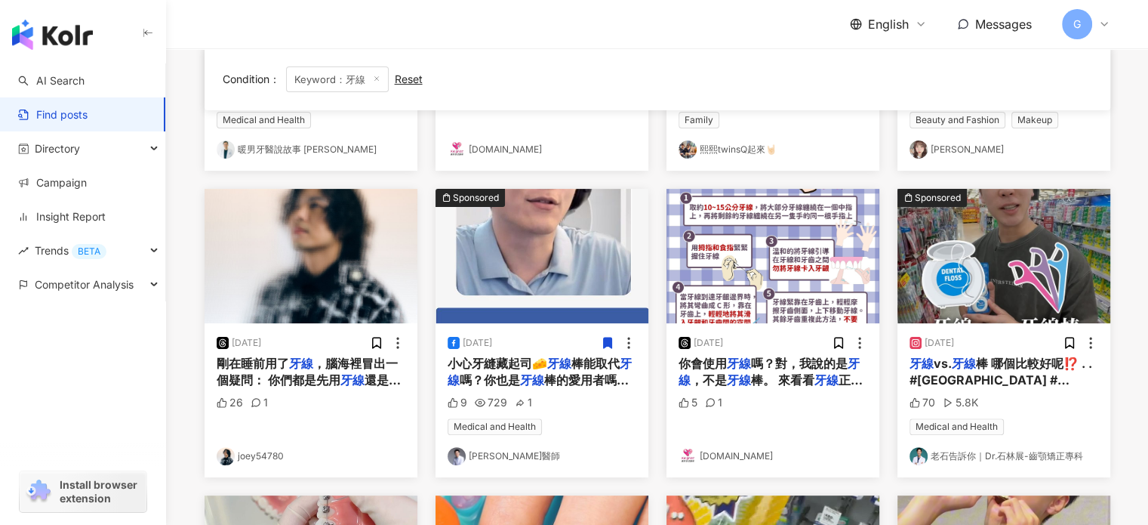
click at [996, 261] on img "button" at bounding box center [1004, 256] width 213 height 134
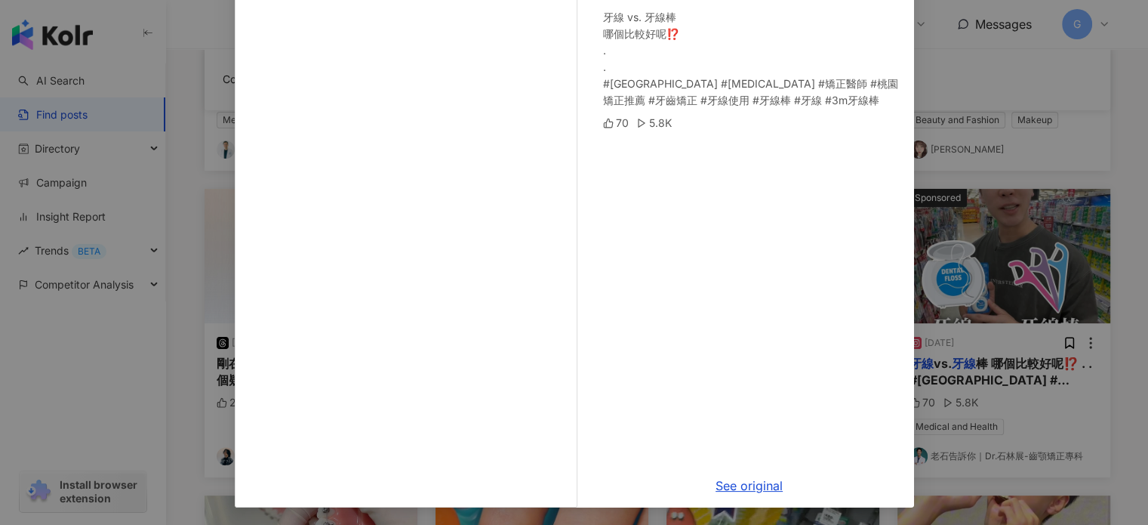
scroll to position [154, 0]
click at [741, 479] on link "See original" at bounding box center [749, 484] width 67 height 15
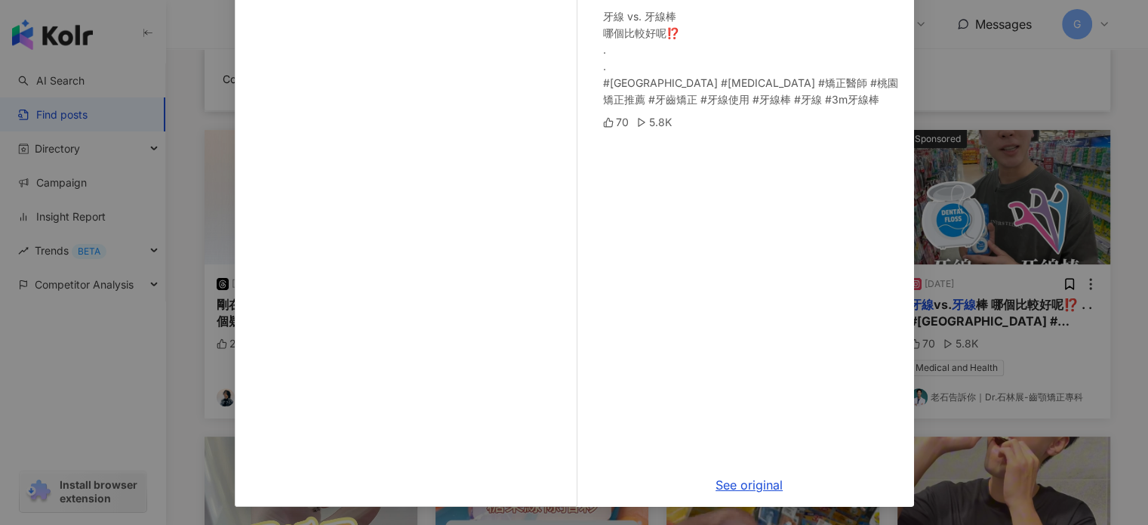
scroll to position [453, 0]
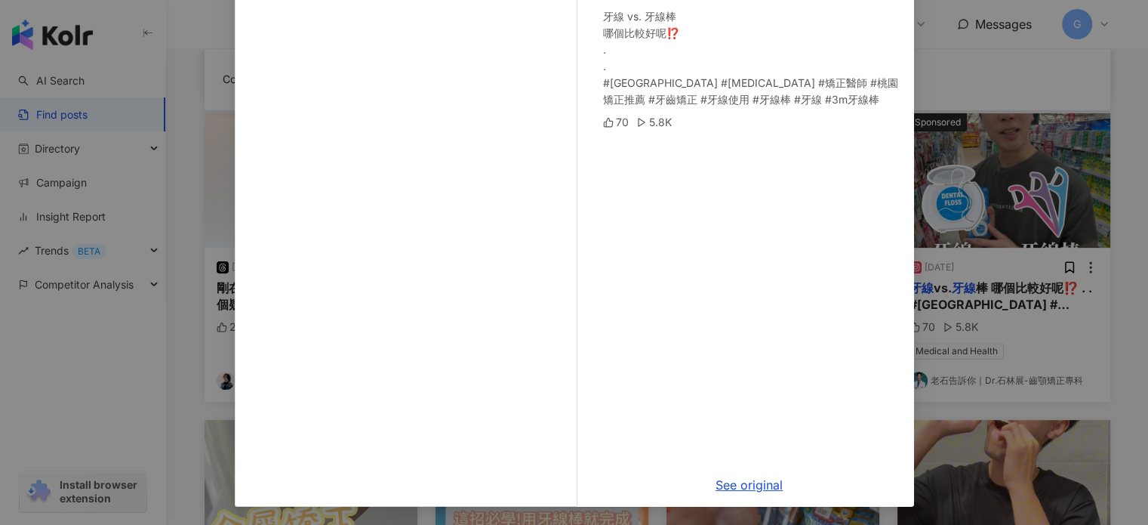
click at [1120, 263] on div "老石告訴你｜Dr.石林展-齒顎矯正專科 5/25/25 牙線 vs. 牙線棒 哪個比較好呢⁉️ . . #石林展醫師 #中壢牙醫 #invisalign #矯…" at bounding box center [574, 262] width 1148 height 525
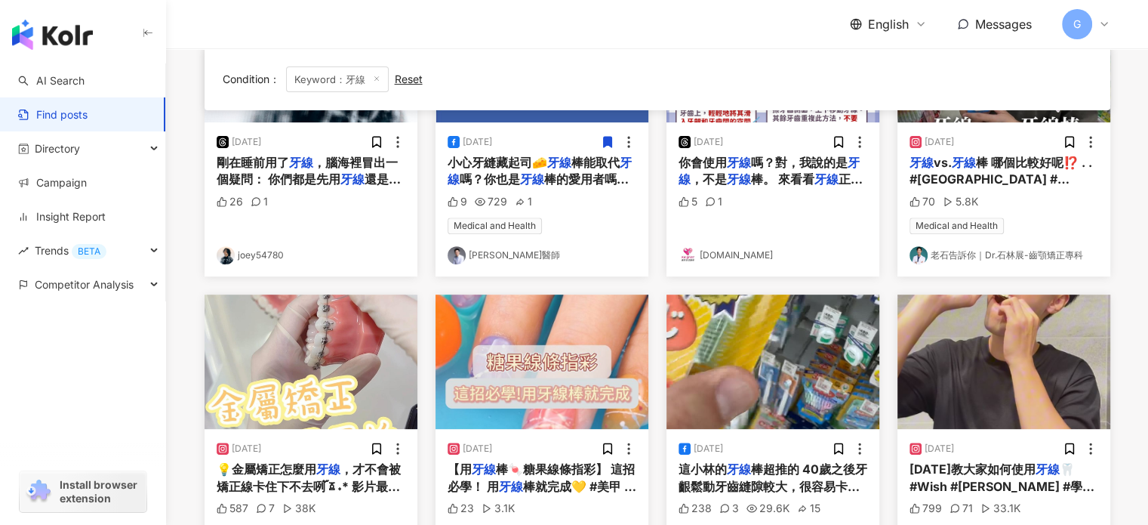
scroll to position [604, 0]
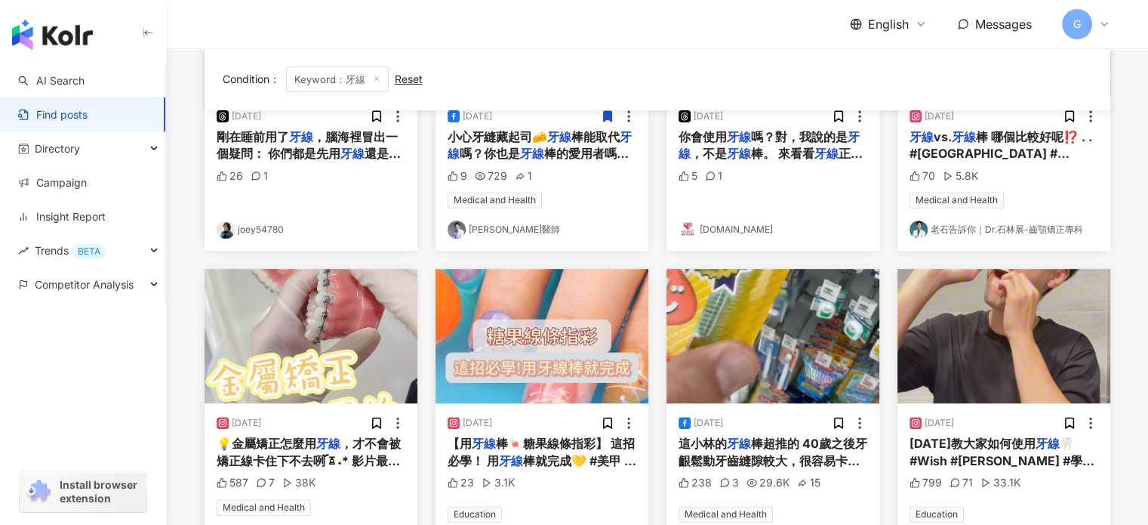
click at [337, 304] on img "button" at bounding box center [311, 336] width 213 height 134
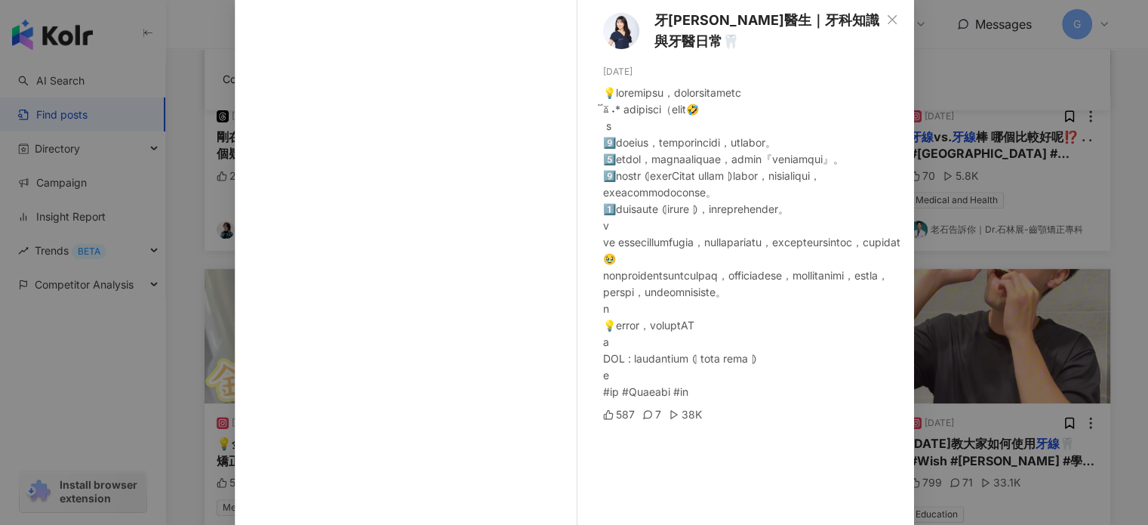
scroll to position [75, 0]
drag, startPoint x: 708, startPoint y: 454, endPoint x: 587, endPoint y: 81, distance: 392.0
click at [587, 81] on div "牙柯醫生｜牙科知識與牙醫日常🦷 9/16/23 587 7 38K" at bounding box center [749, 271] width 329 height 542
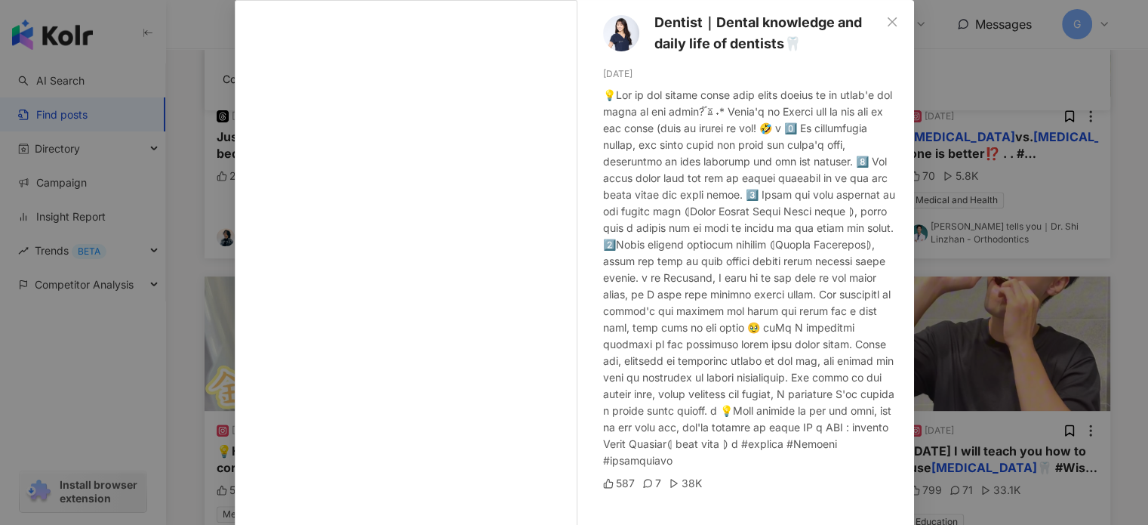
click at [933, 63] on div "Dentist｜Dental knowledge and daily life of dentists🦷 9/16/23 587 7 38K See orig…" at bounding box center [574, 262] width 1148 height 525
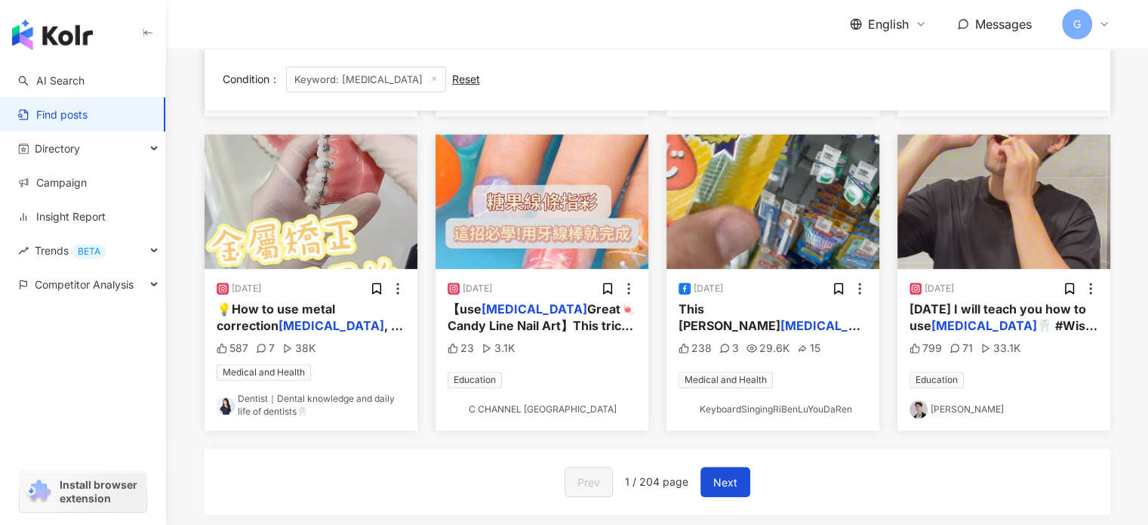
scroll to position [755, 0]
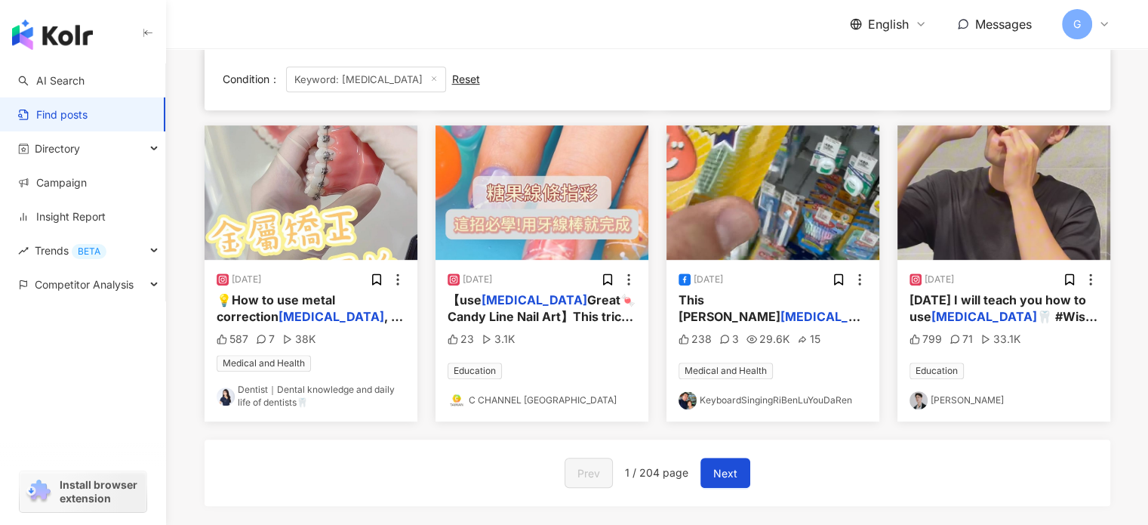
click at [301, 210] on img "button" at bounding box center [311, 192] width 213 height 134
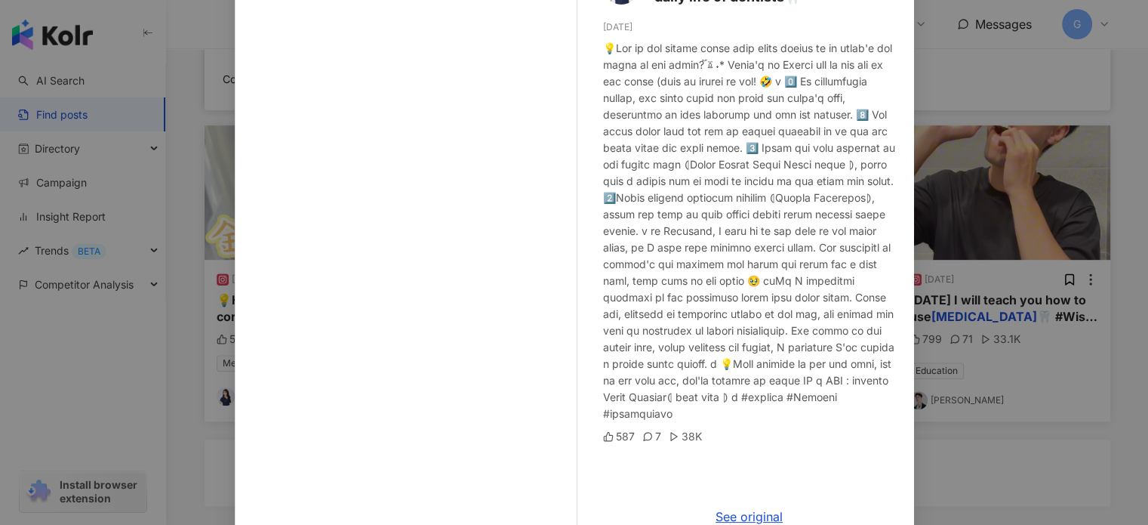
scroll to position [154, 0]
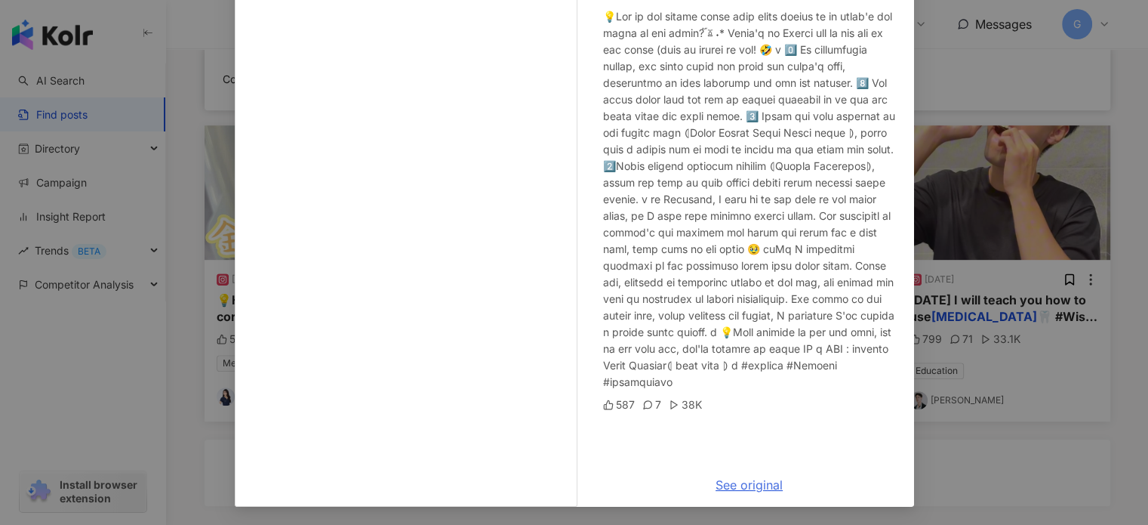
click at [716, 488] on font "See original" at bounding box center [749, 484] width 67 height 15
click at [180, 350] on div "Dentist｜Dental knowledge and daily life of dentists🦷 9/16/23 587 7 38K See orig…" at bounding box center [574, 262] width 1148 height 525
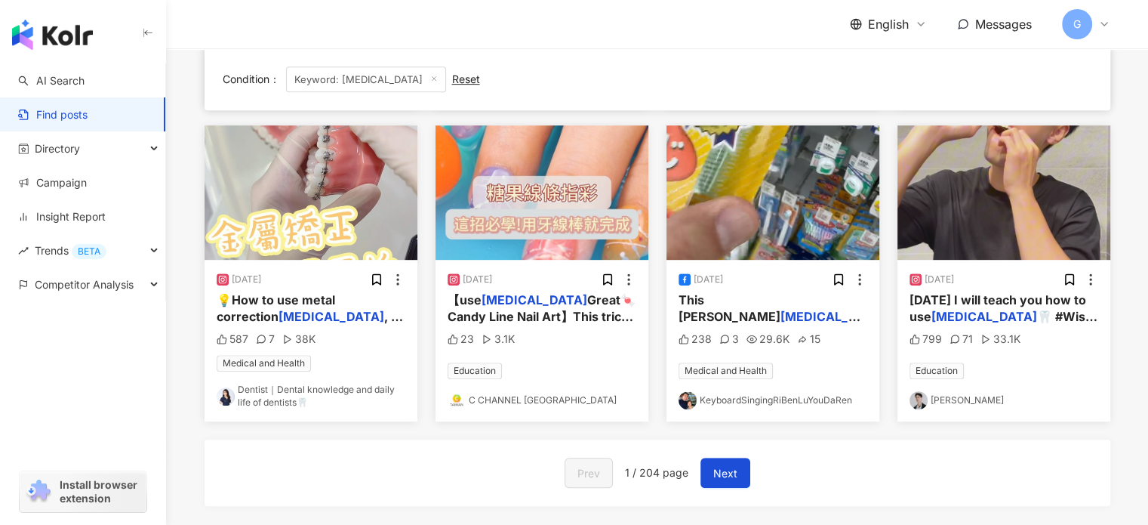
click at [767, 212] on img "button" at bounding box center [773, 192] width 213 height 134
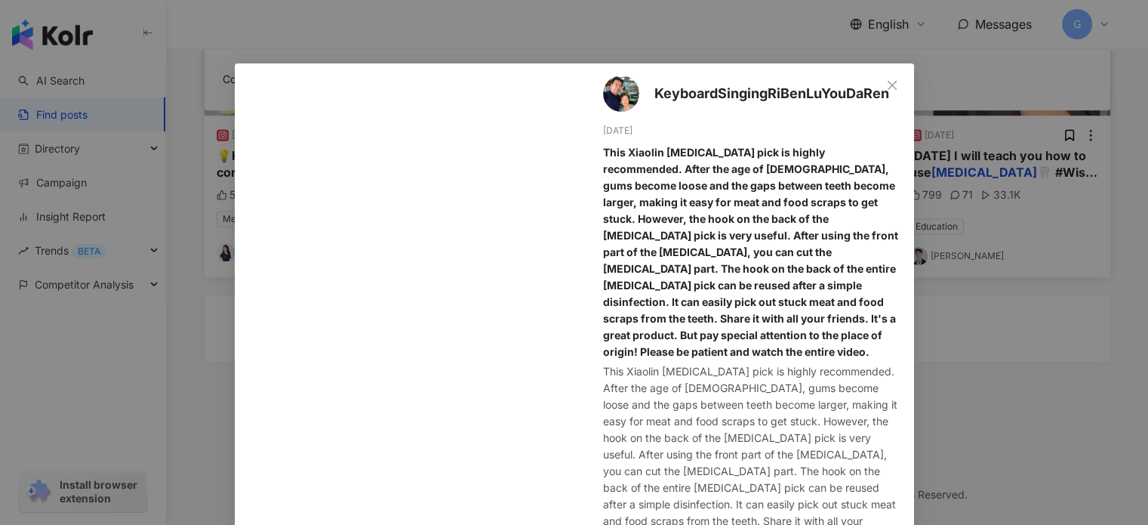
scroll to position [0, 0]
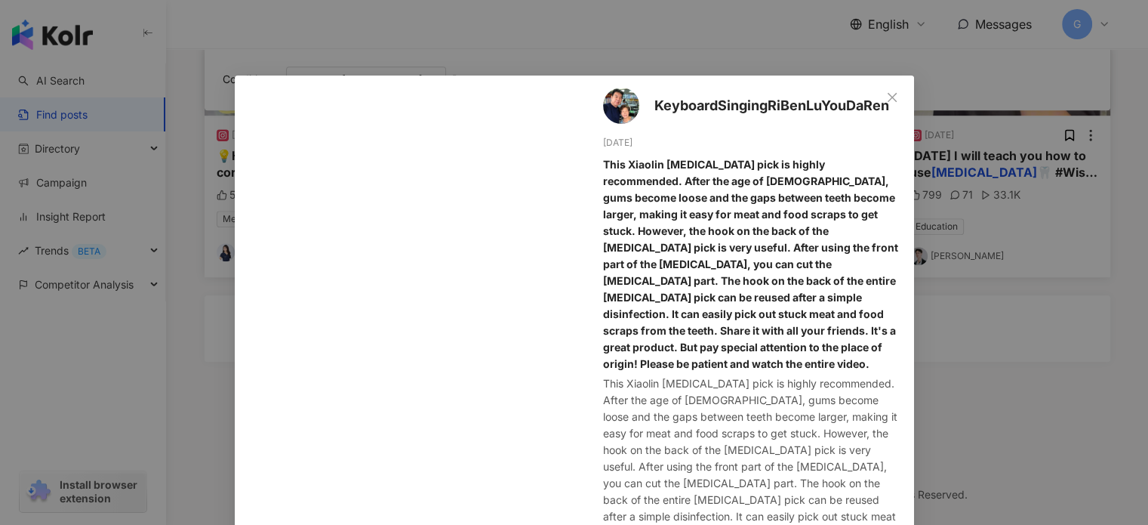
click at [744, 48] on div "KeyboardSingingRiBenLuYouDaRen 5/27/25 This Xiaolin dental floss pick is highly…" at bounding box center [574, 262] width 1148 height 525
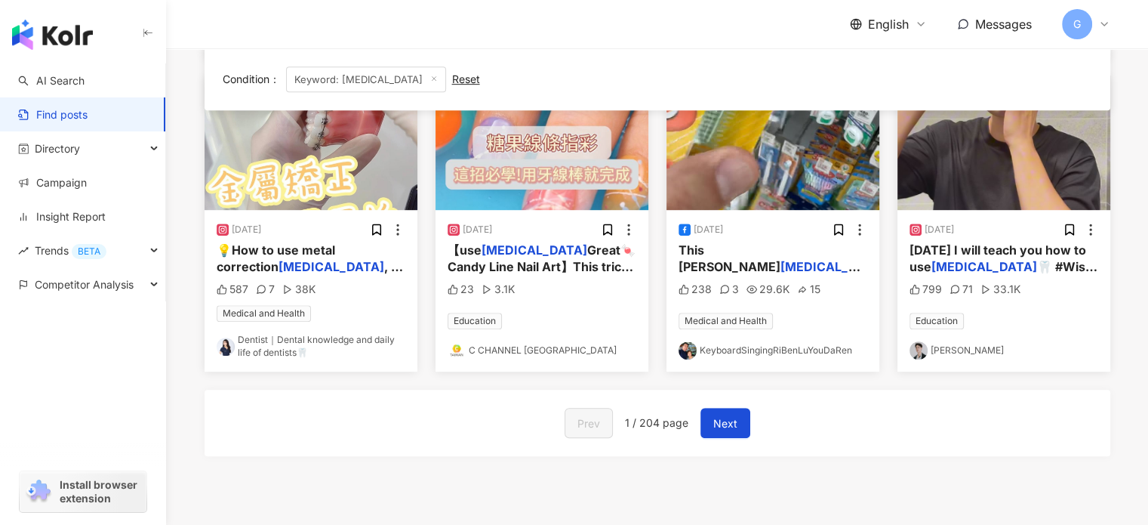
scroll to position [748, 0]
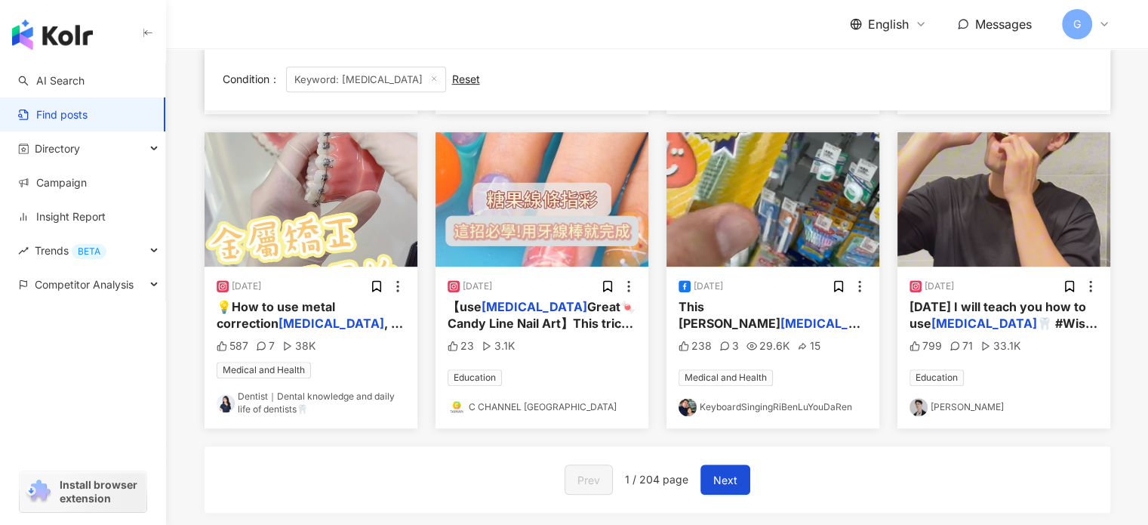
click at [759, 221] on img "button" at bounding box center [773, 199] width 213 height 134
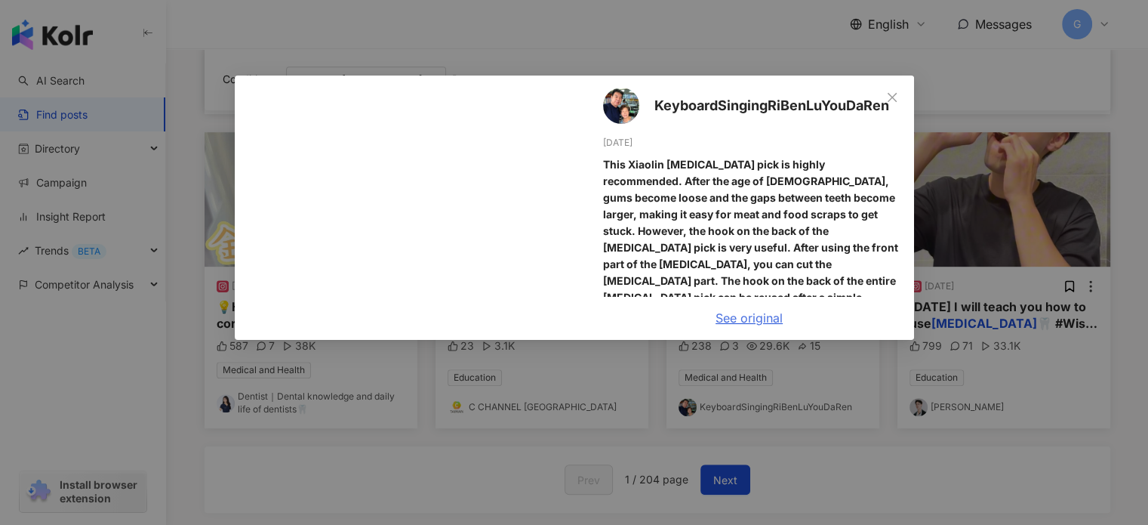
click at [741, 322] on font "See original" at bounding box center [749, 317] width 67 height 15
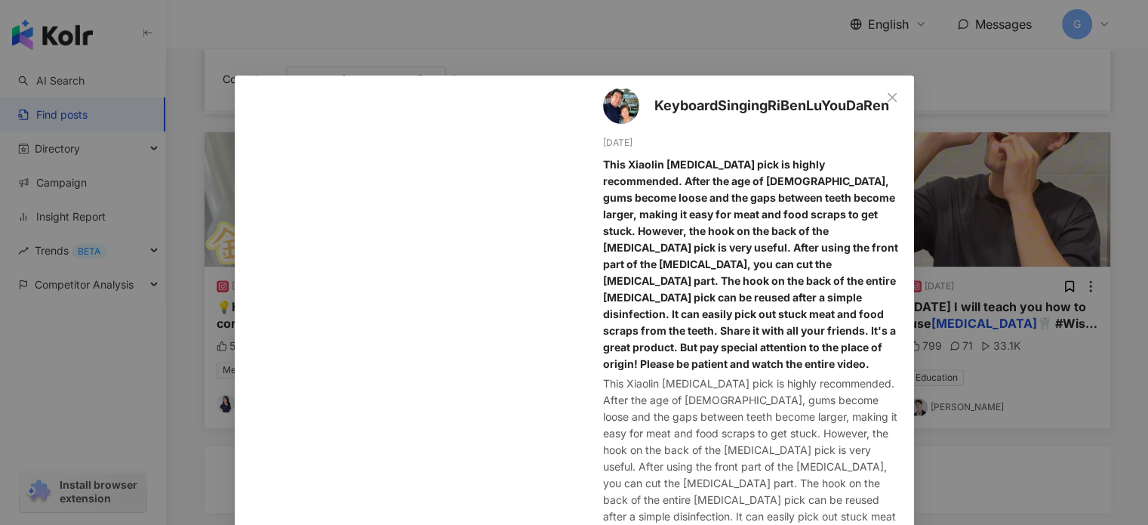
click at [989, 446] on div "KeyboardSingingRiBenLuYouDaRen 5/27/25 This Xiaolin dental floss pick is highly…" at bounding box center [574, 262] width 1148 height 525
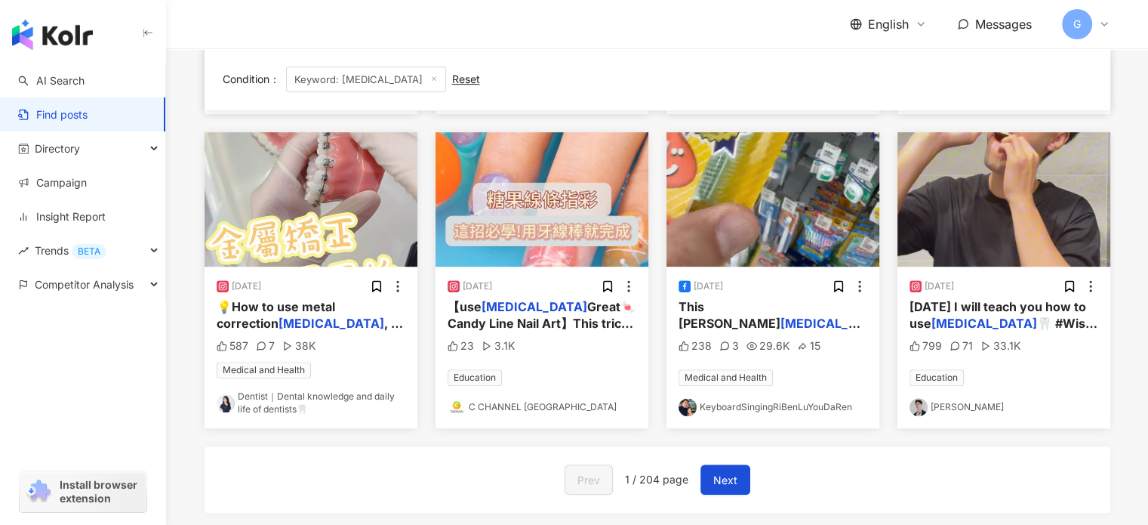
click at [987, 216] on img "button" at bounding box center [1004, 199] width 213 height 134
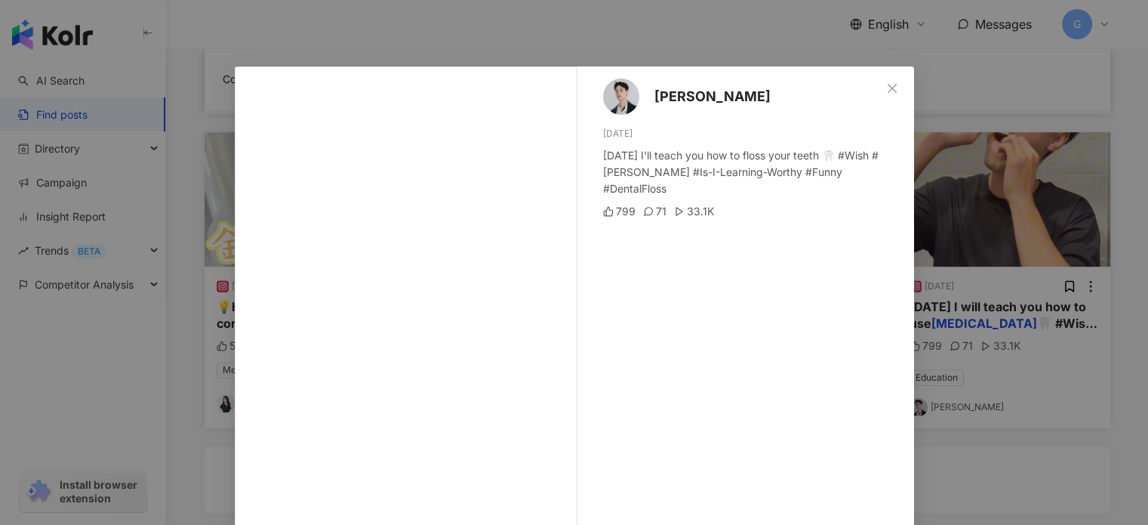
scroll to position [0, 0]
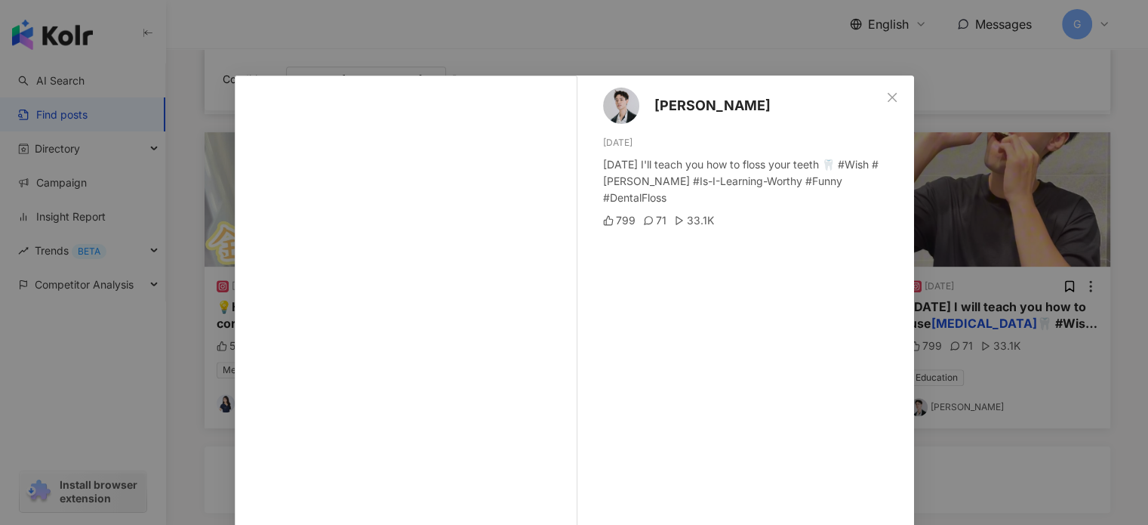
click at [950, 91] on div "Zhu Yumou 10/13/24 Today I'll teach you how to floss your teeth 🦷 #Wish #朱宇谋 #I…" at bounding box center [574, 262] width 1148 height 525
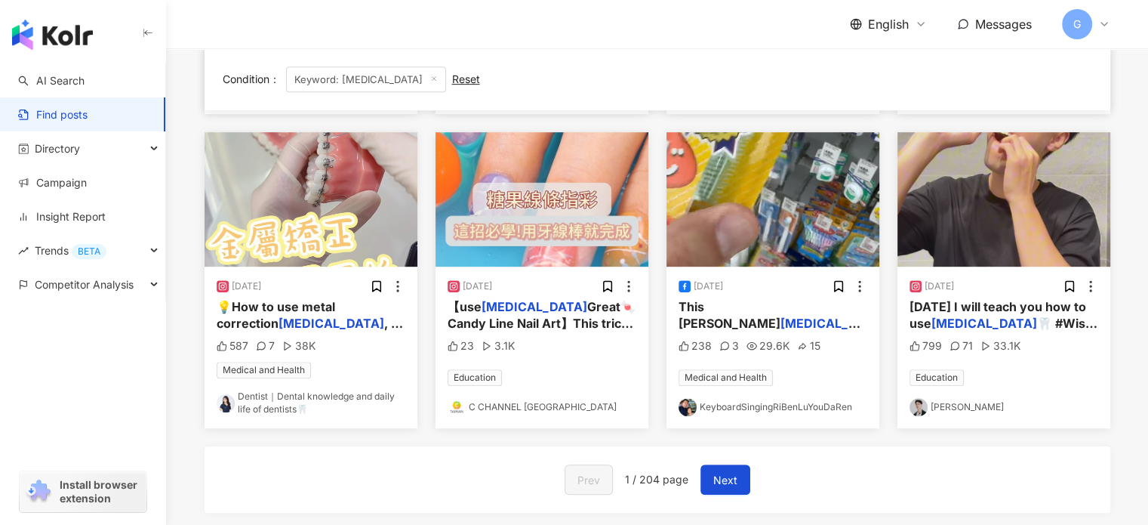
click at [954, 206] on img "button" at bounding box center [1004, 199] width 213 height 134
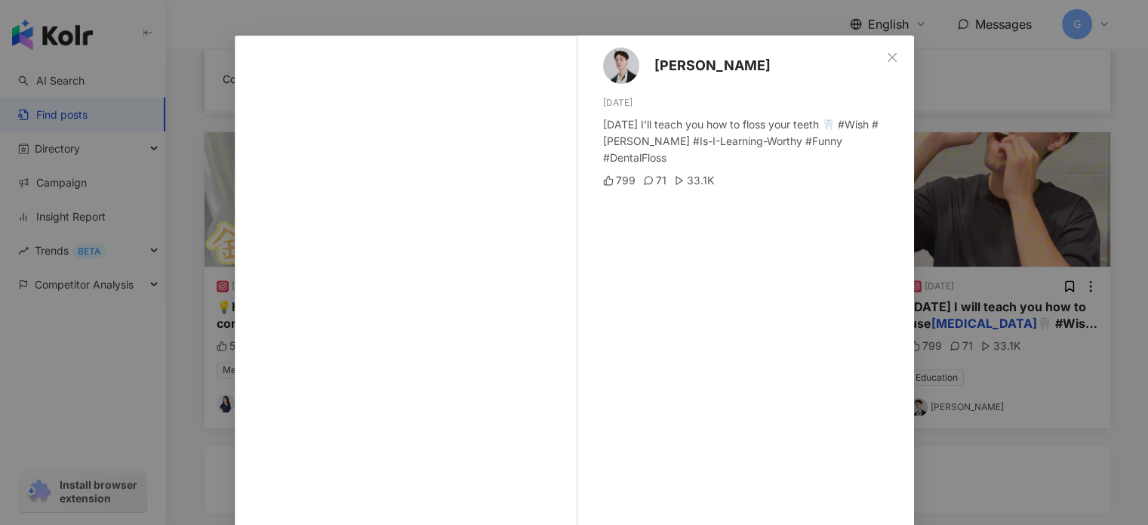
scroll to position [154, 0]
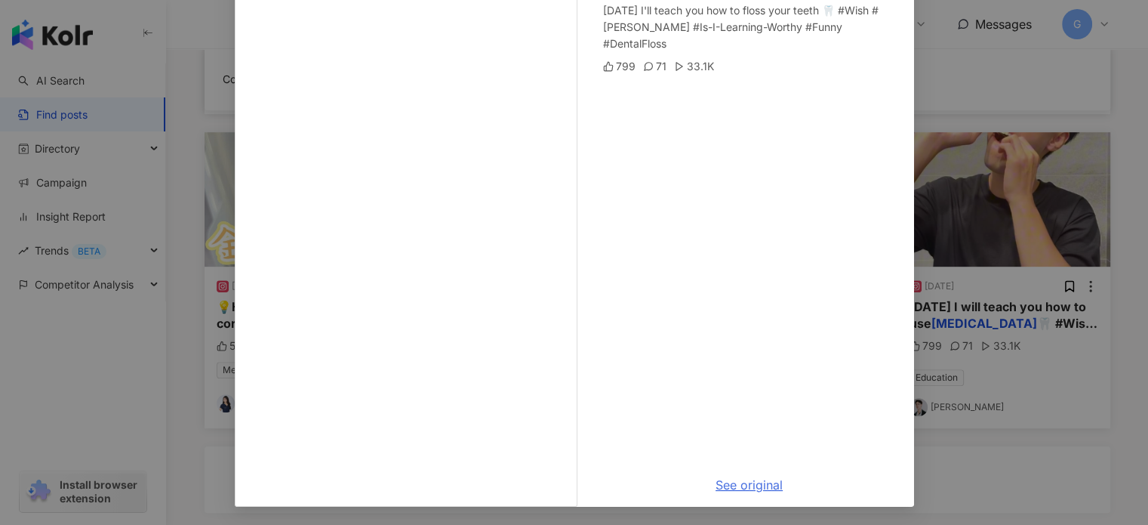
click at [739, 485] on font "See original" at bounding box center [749, 484] width 67 height 15
click at [1026, 475] on div "Zhu Yumou 10/13/24 Today I'll teach you how to floss your teeth 🦷 #Wish #朱宇谋 #I…" at bounding box center [574, 262] width 1148 height 525
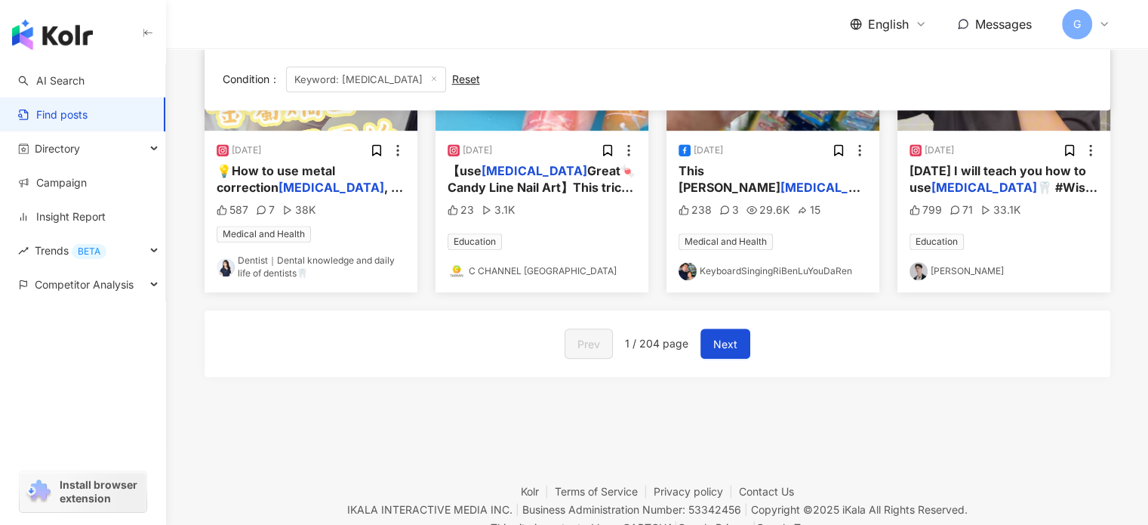
scroll to position [939, 0]
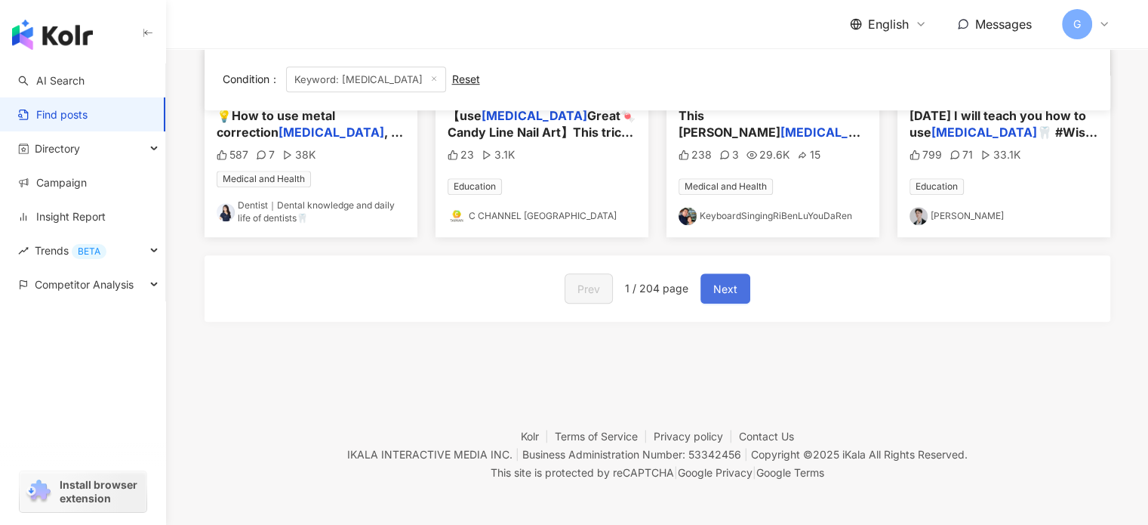
click at [722, 280] on span "Next" at bounding box center [725, 289] width 24 height 18
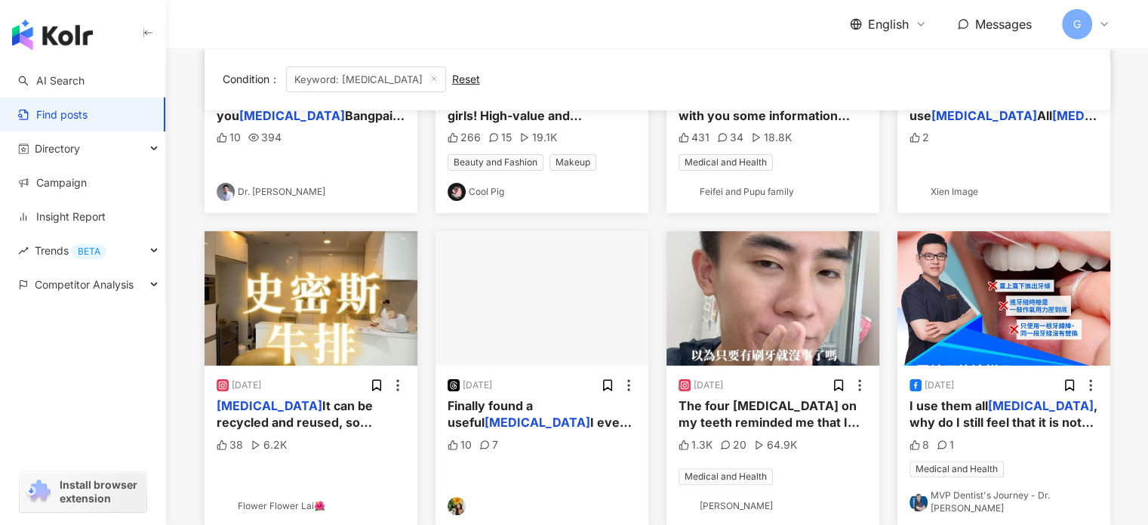
scroll to position [0, 0]
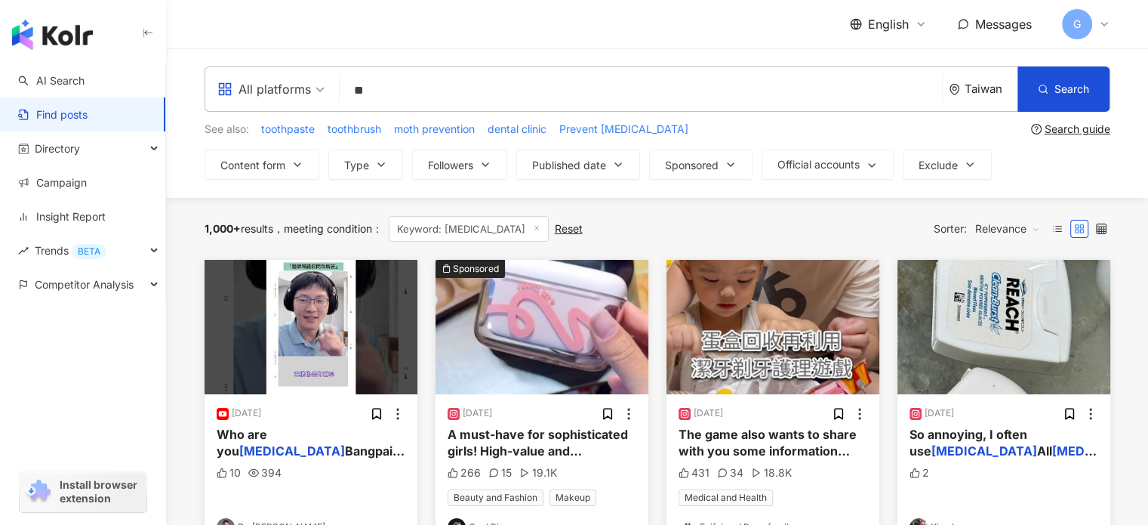
drag, startPoint x: 395, startPoint y: 93, endPoint x: 331, endPoint y: 85, distance: 64.7
click at [331, 85] on div "All platforms dental floss ** Taiwan Search" at bounding box center [658, 88] width 906 height 45
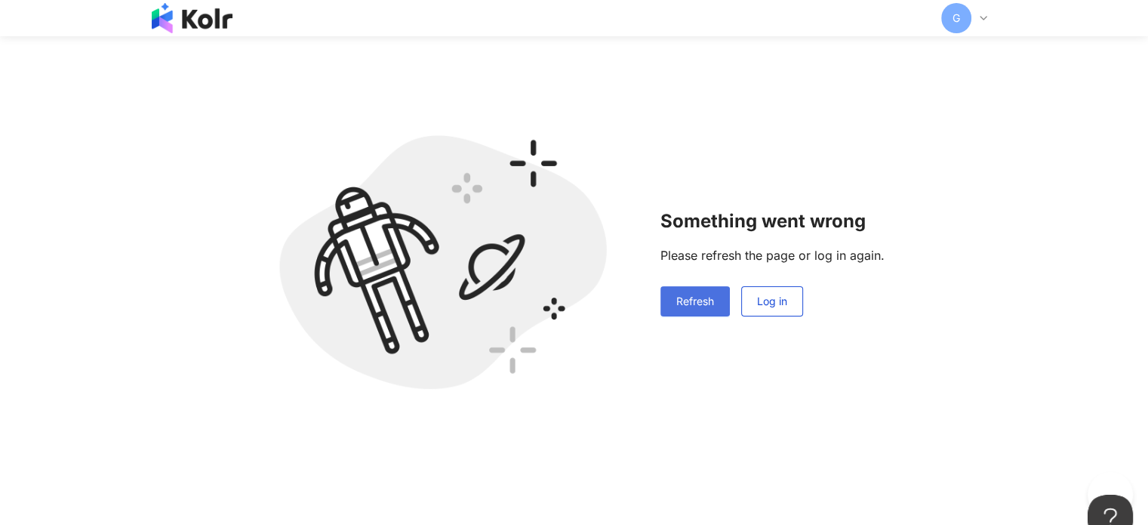
click at [688, 292] on button "Refresh" at bounding box center [695, 301] width 69 height 30
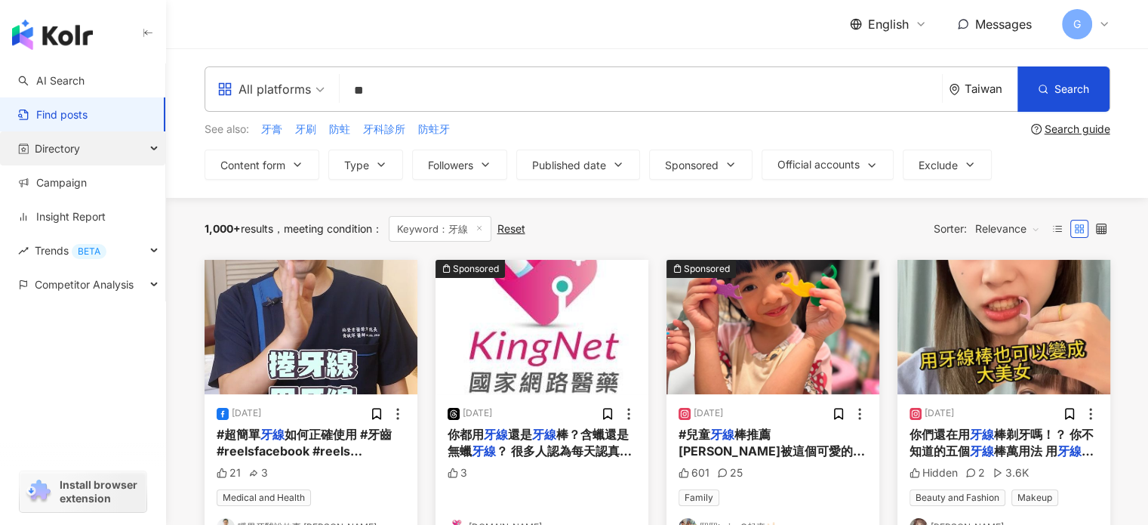
click at [79, 158] on span "Directory" at bounding box center [57, 148] width 45 height 34
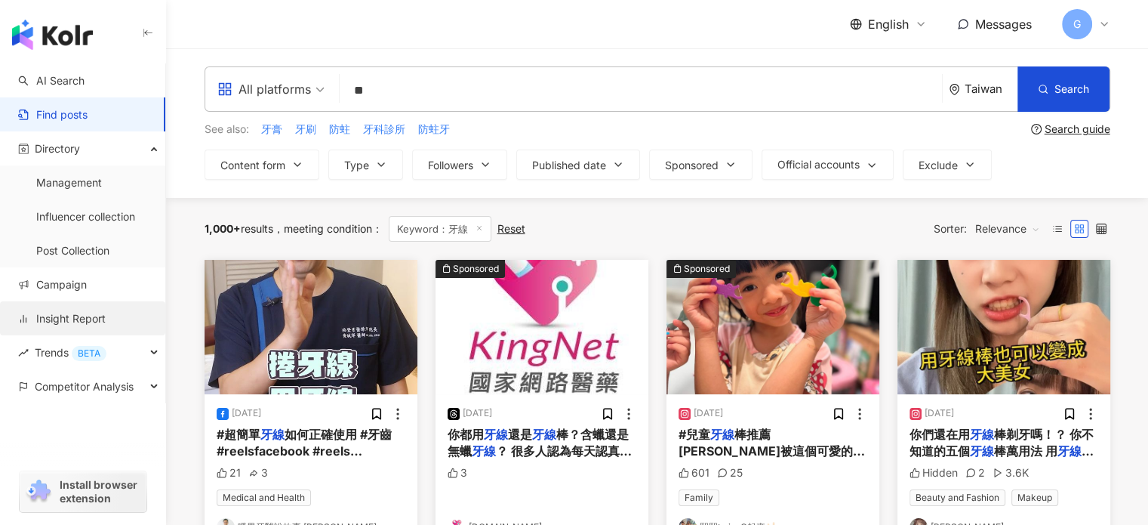
click at [98, 313] on link "Insight Report" at bounding box center [62, 318] width 88 height 15
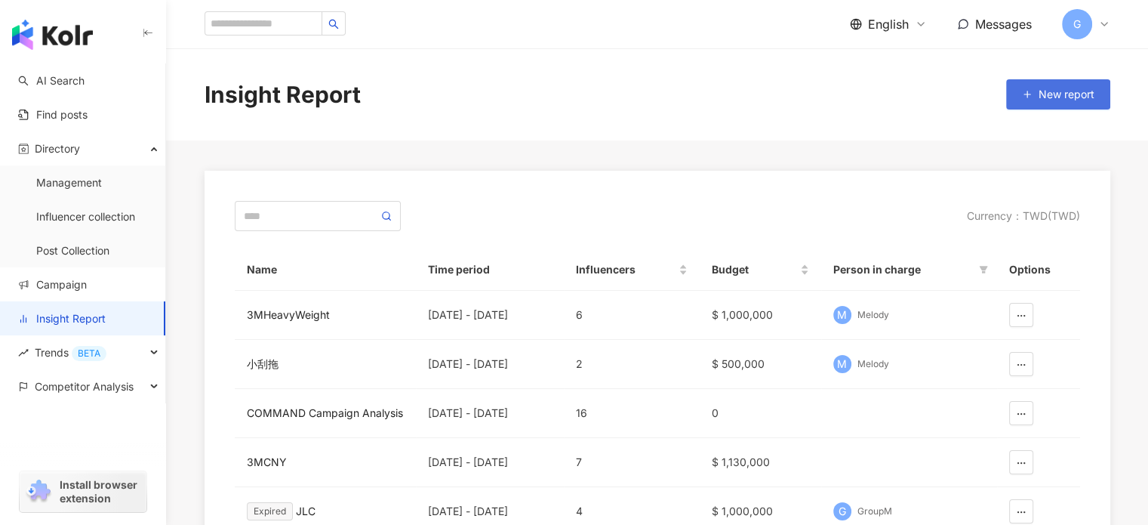
click at [1057, 100] on button "New report" at bounding box center [1058, 94] width 104 height 30
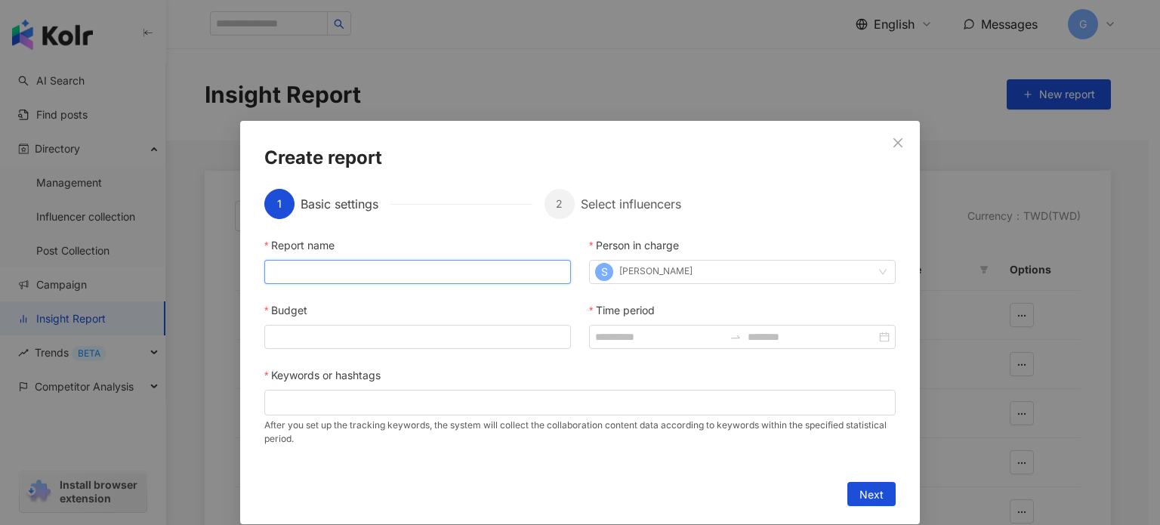
click at [380, 273] on input "Report name" at bounding box center [417, 272] width 306 height 24
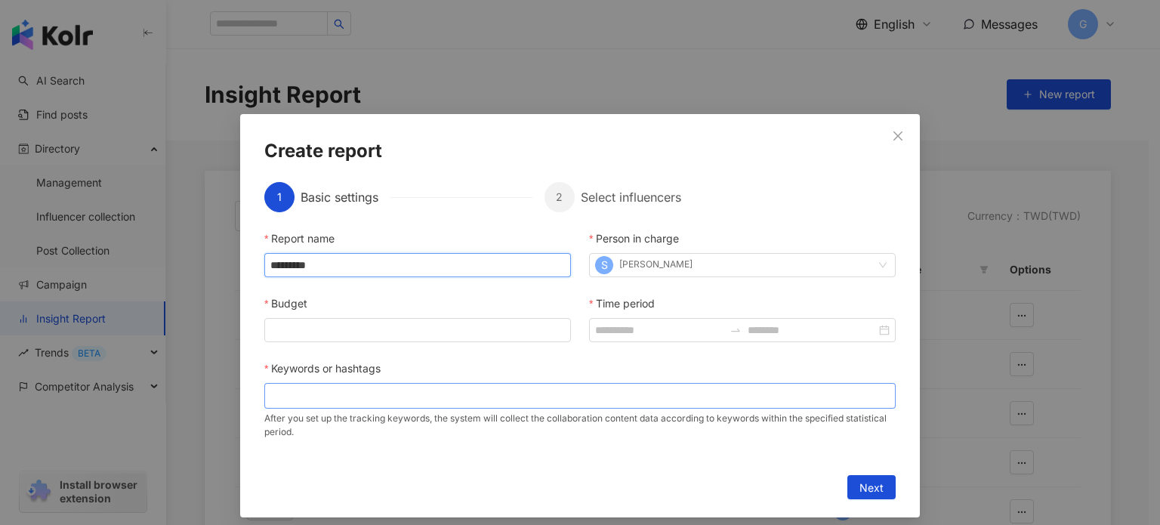
scroll to position [17, 0]
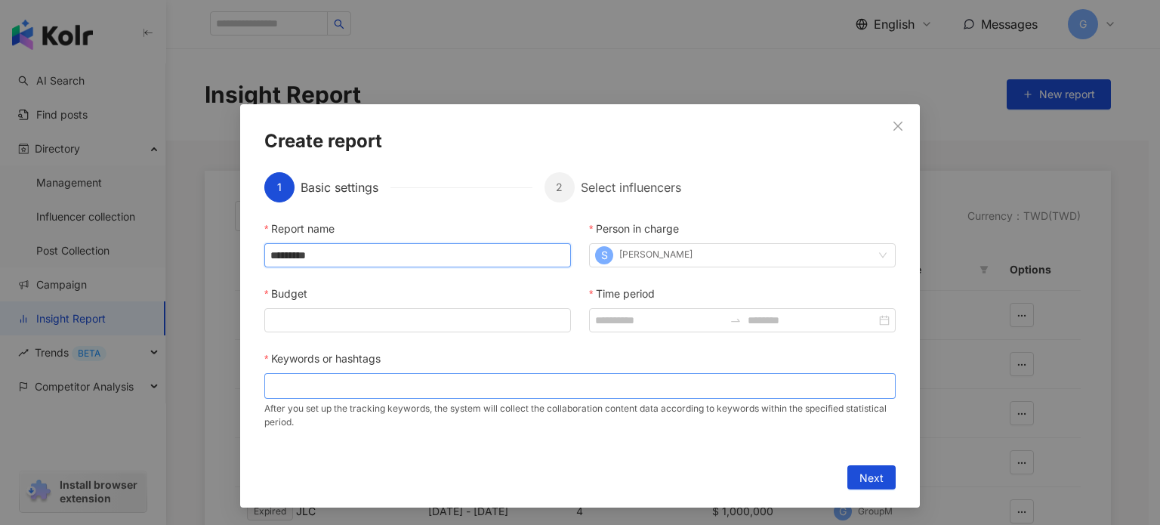
click at [398, 386] on div at bounding box center [579, 385] width 625 height 11
type input "*********"
paste input "**"
type input "**"
click at [862, 476] on span "Next" at bounding box center [871, 478] width 24 height 24
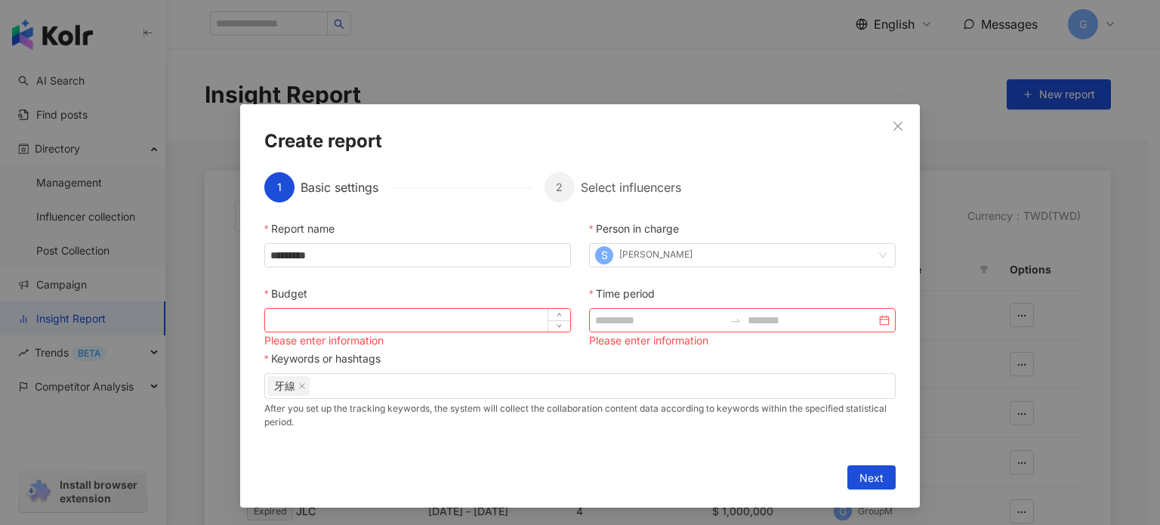
click at [393, 316] on input "Budget" at bounding box center [417, 320] width 305 height 23
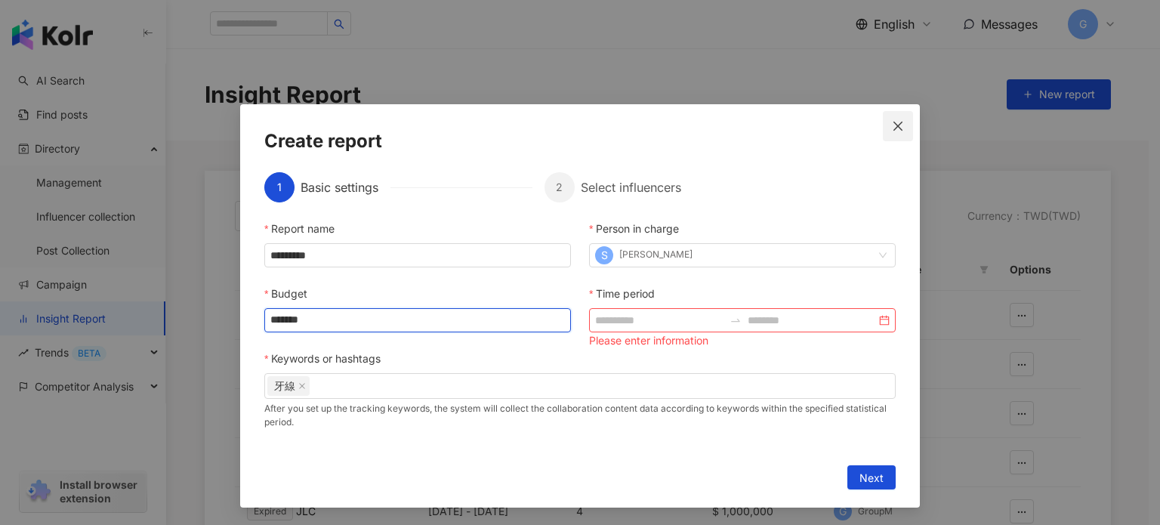
type input "*******"
click at [885, 125] on span "Close" at bounding box center [897, 126] width 30 height 12
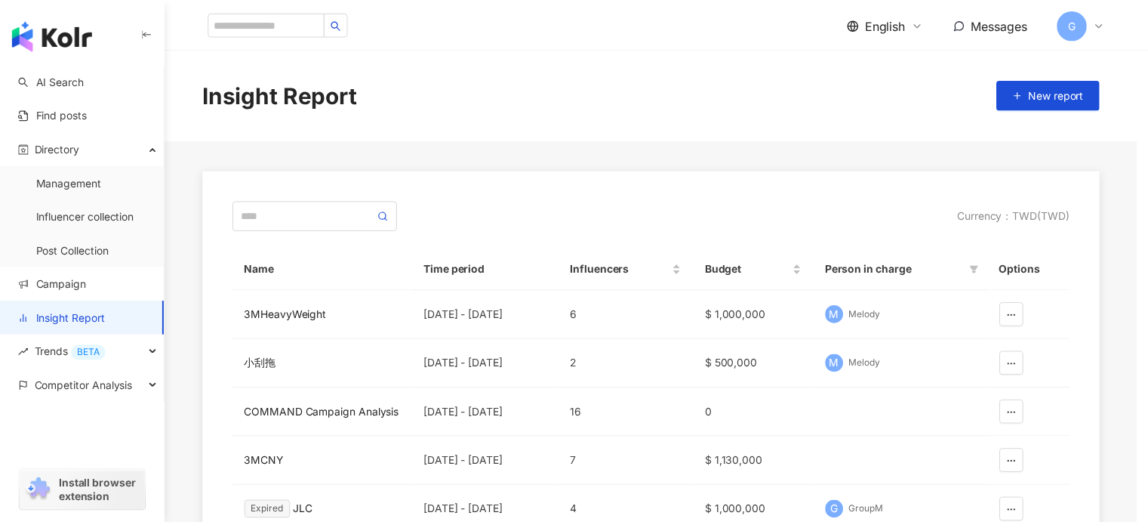
scroll to position [0, 0]
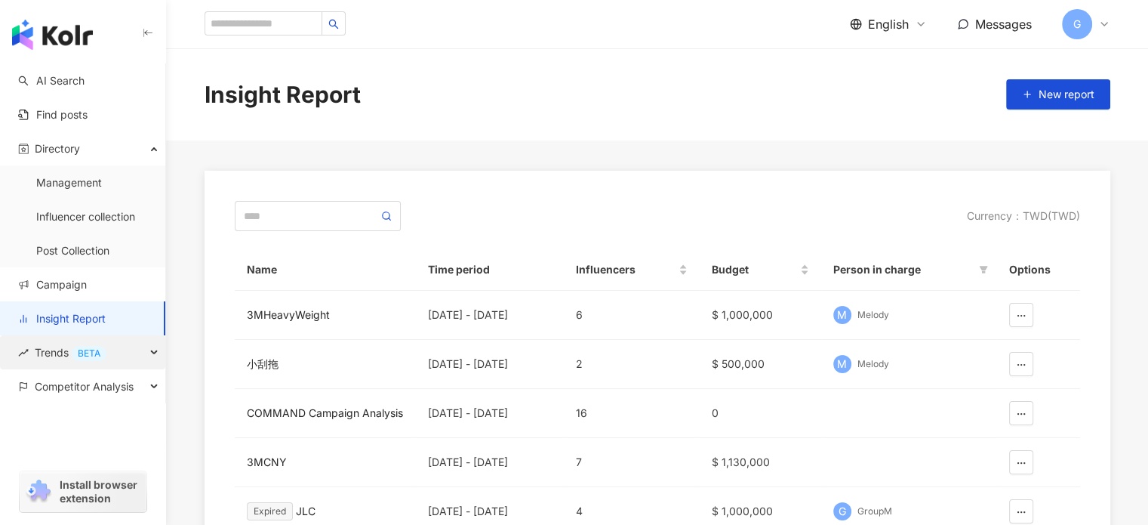
click at [63, 353] on span "Trends BETA" at bounding box center [71, 352] width 72 height 34
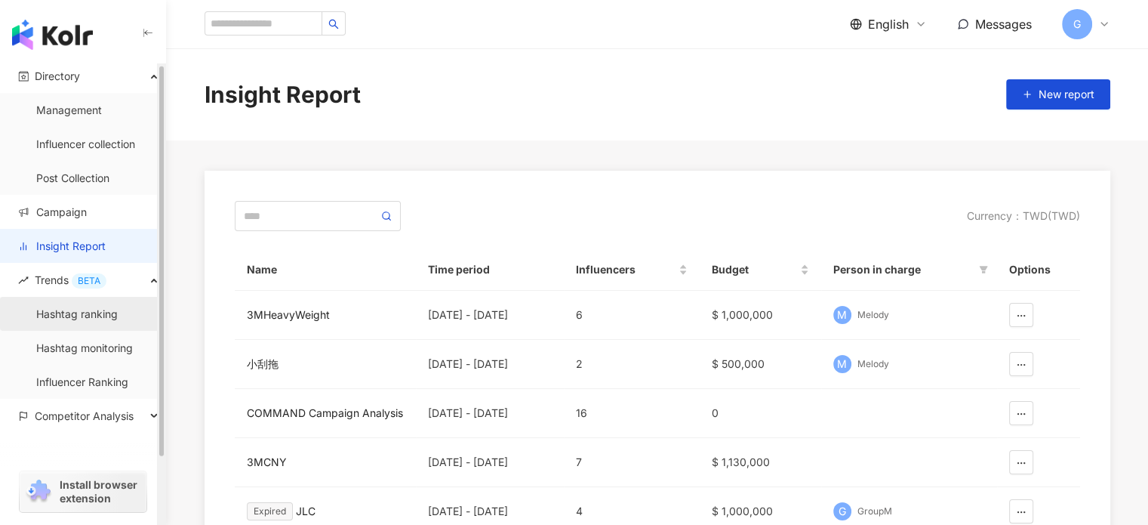
scroll to position [79, 0]
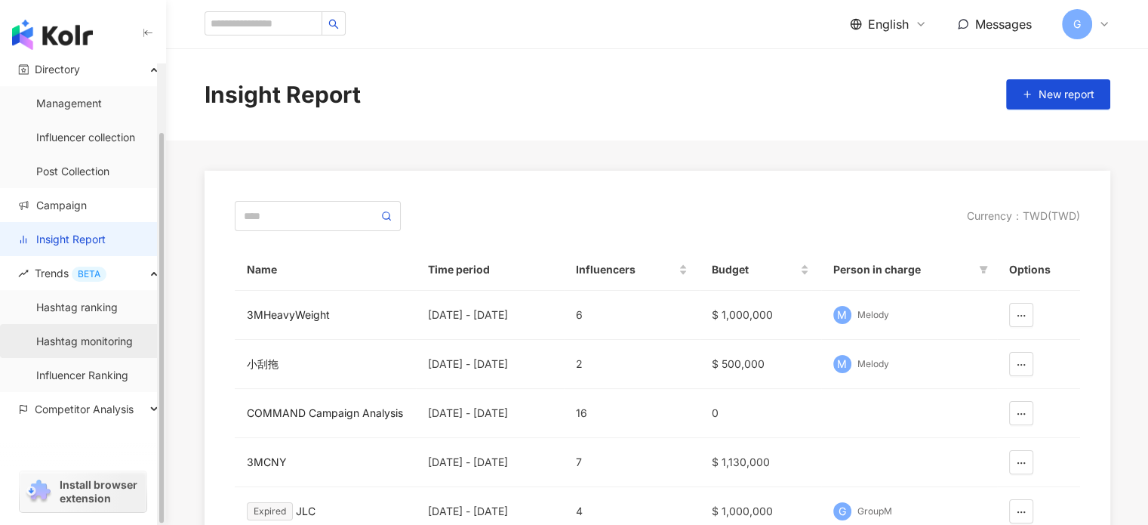
click at [88, 340] on link "Hashtag monitoring" at bounding box center [84, 341] width 97 height 15
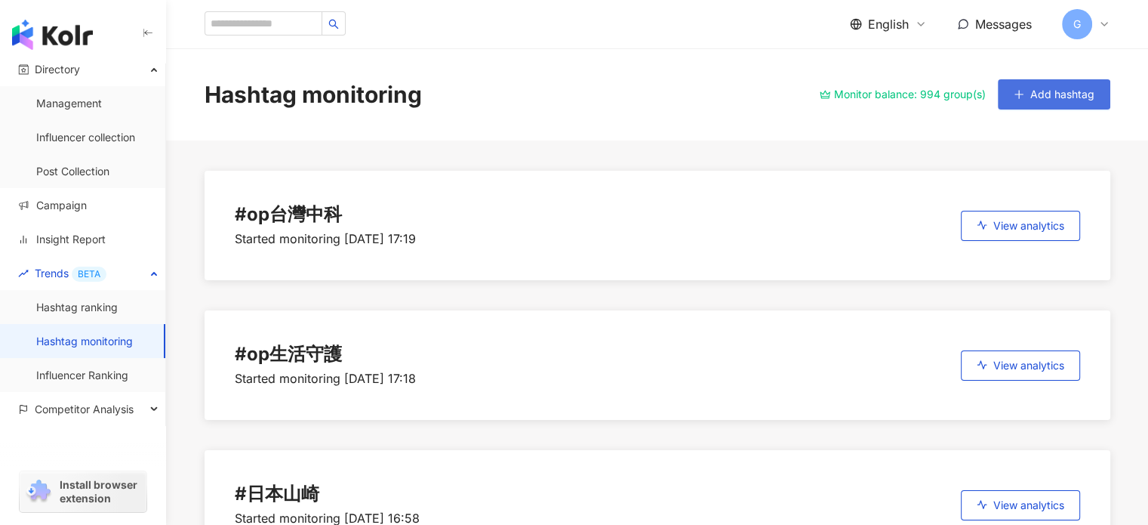
click at [1052, 95] on span "Add hashtag" at bounding box center [1062, 94] width 64 height 12
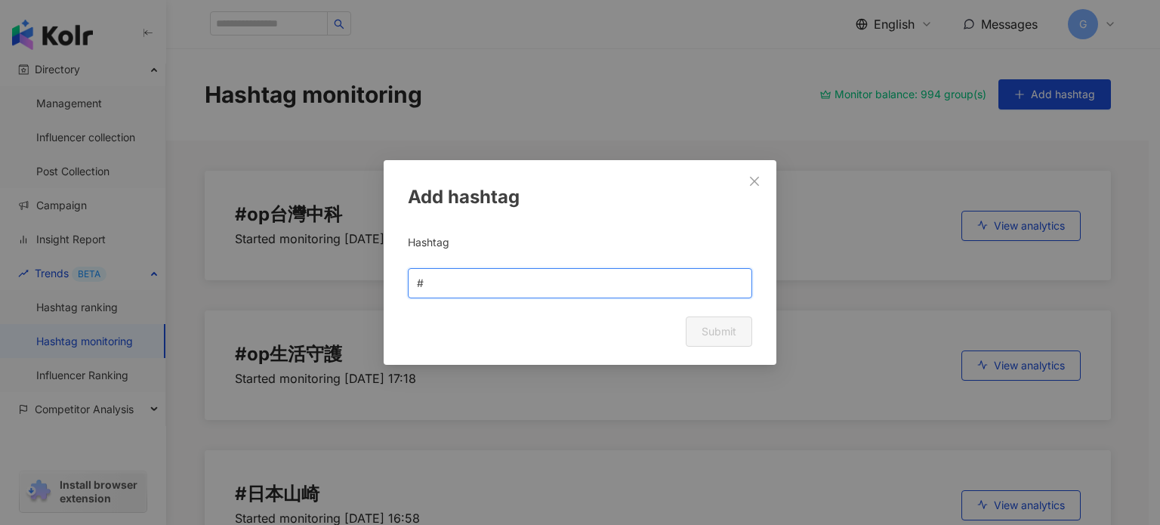
drag, startPoint x: 471, startPoint y: 287, endPoint x: 368, endPoint y: 293, distance: 102.8
click at [368, 293] on div "Add hashtag Hashtag # Cancel Submit" at bounding box center [580, 262] width 1160 height 525
paste input "**"
type input "**"
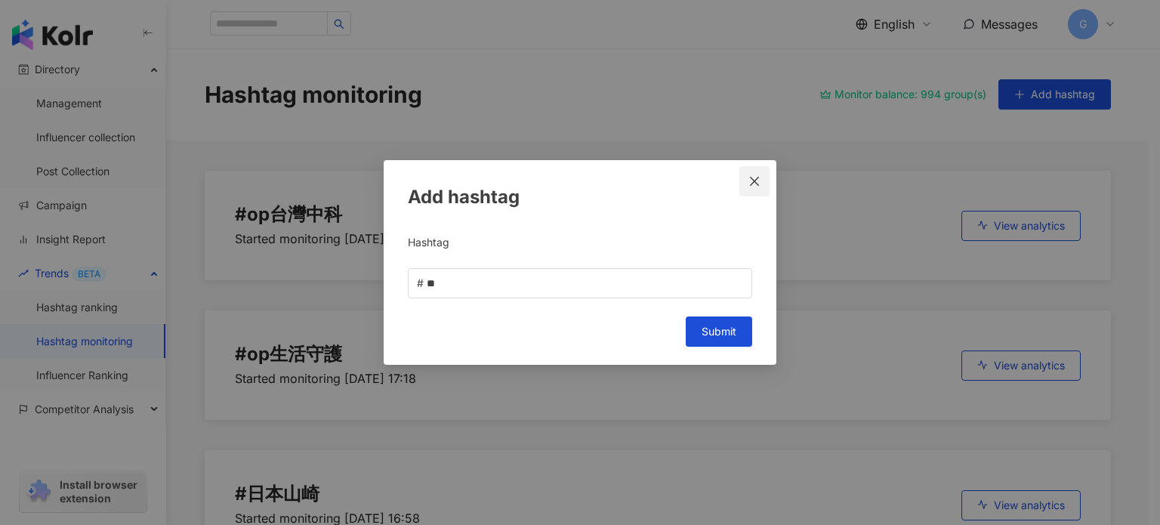
click at [755, 184] on icon "close" at bounding box center [754, 181] width 12 height 12
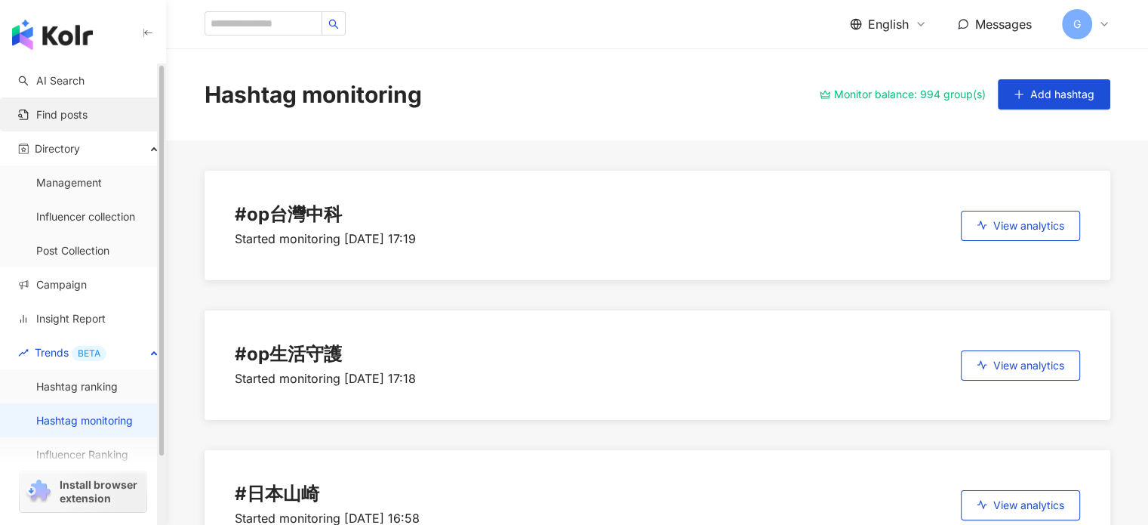
click at [60, 107] on link "Find posts" at bounding box center [52, 114] width 69 height 15
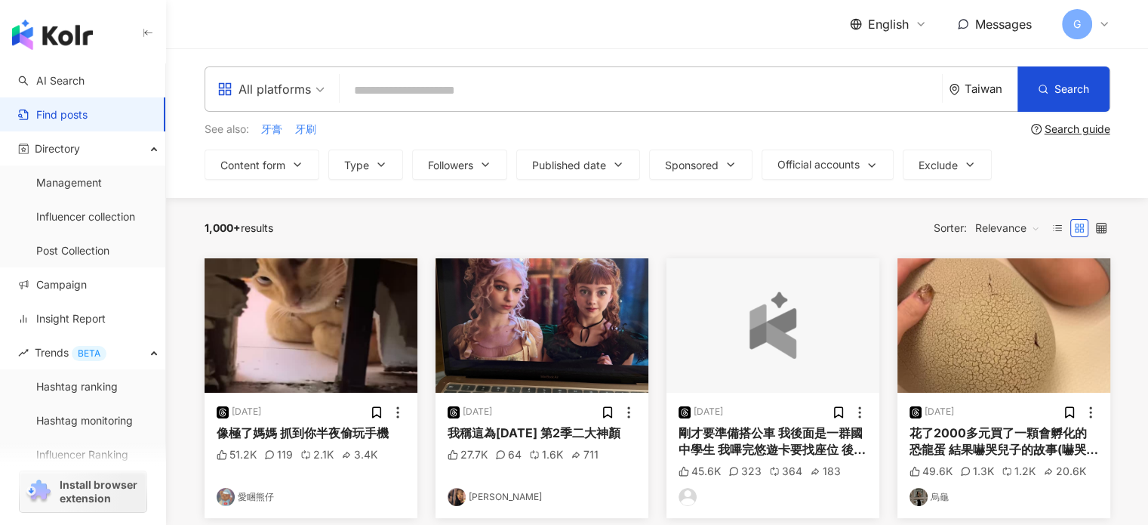
click at [385, 80] on input "search" at bounding box center [641, 90] width 590 height 32
paste input "**"
type input "**"
click at [614, 159] on icon "button" at bounding box center [618, 165] width 12 height 12
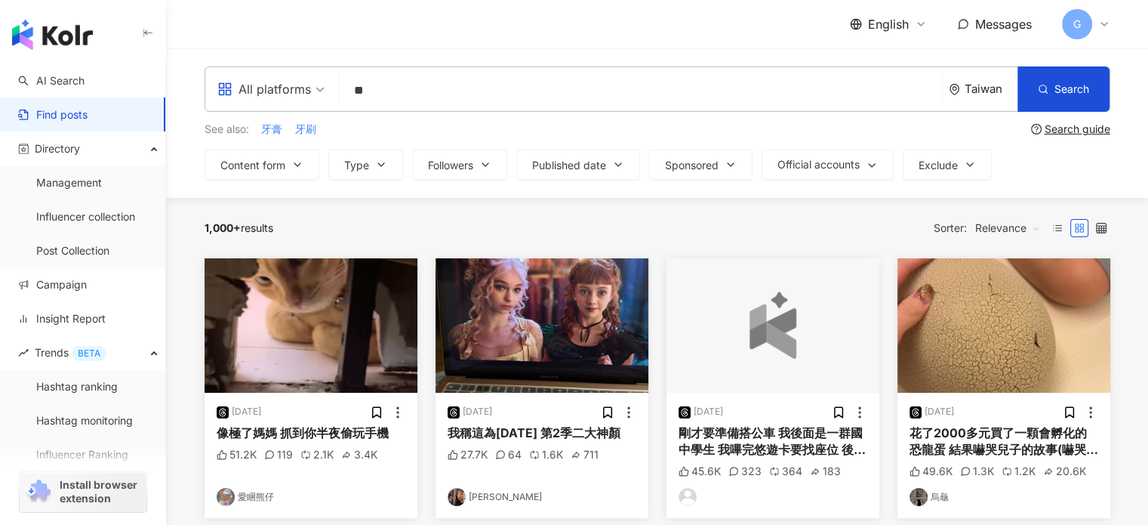
click at [453, 126] on div "See also: 牙膏 牙刷" at bounding box center [615, 129] width 821 height 17
click at [1070, 84] on span "Search" at bounding box center [1072, 89] width 35 height 12
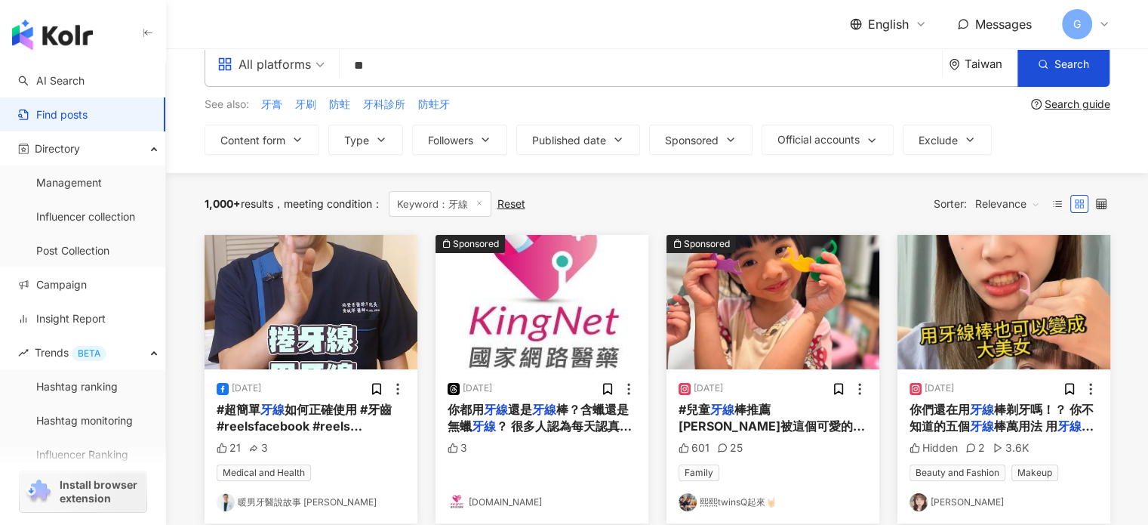
scroll to position [19, 0]
